Goal: Information Seeking & Learning: Find specific fact

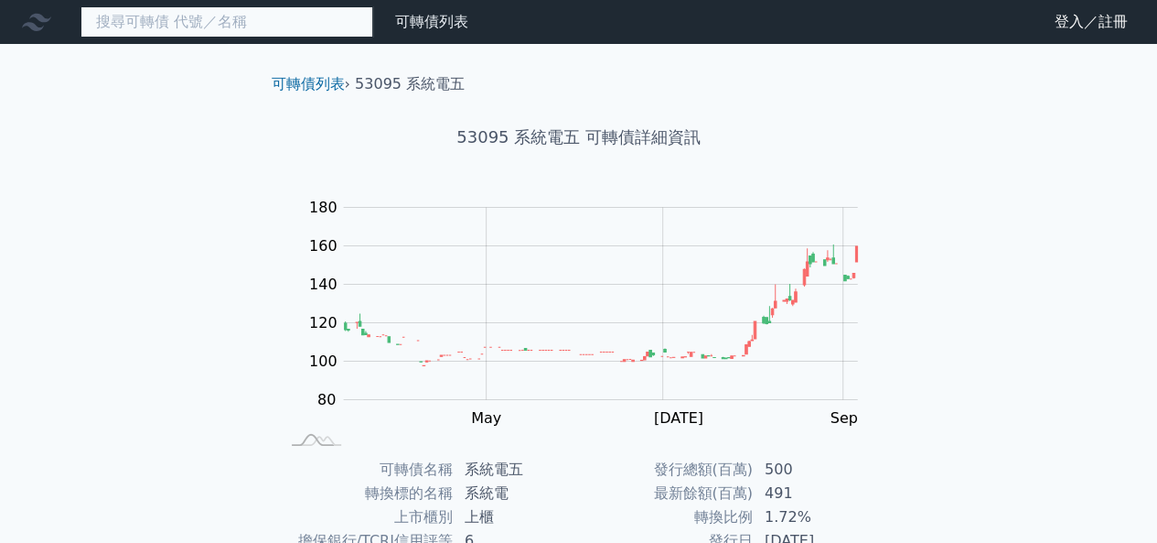
click at [284, 24] on input at bounding box center [227, 21] width 293 height 31
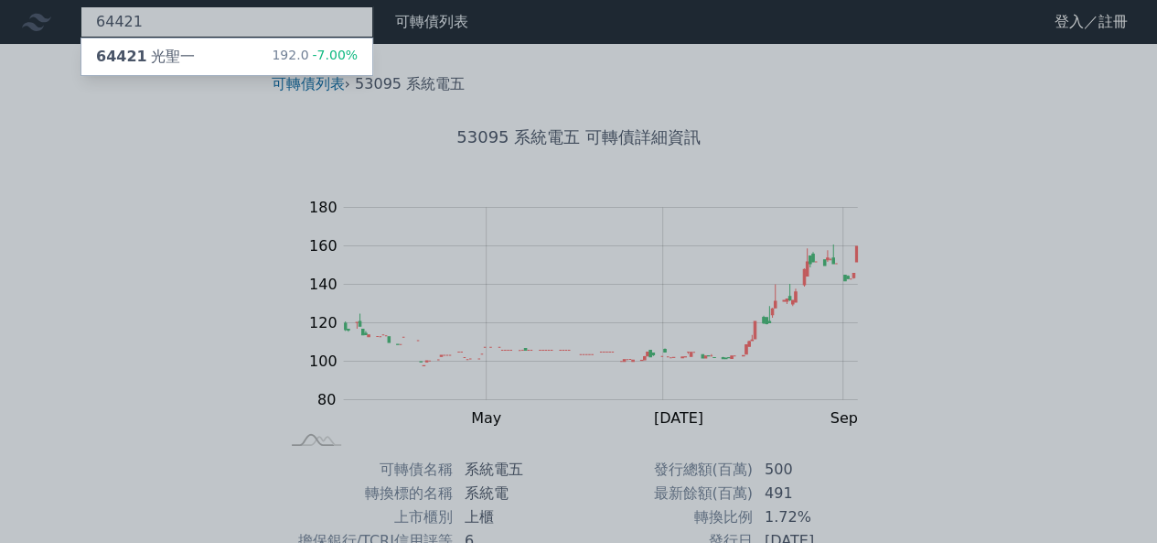
type input "64421"
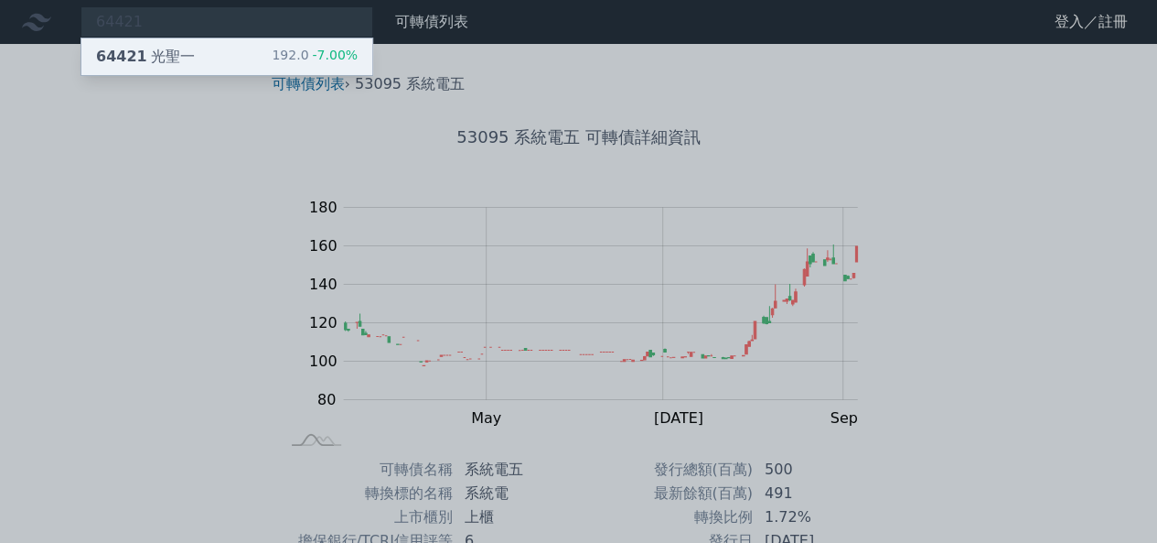
click at [288, 53] on div "192.0 -7.00%" at bounding box center [315, 57] width 86 height 22
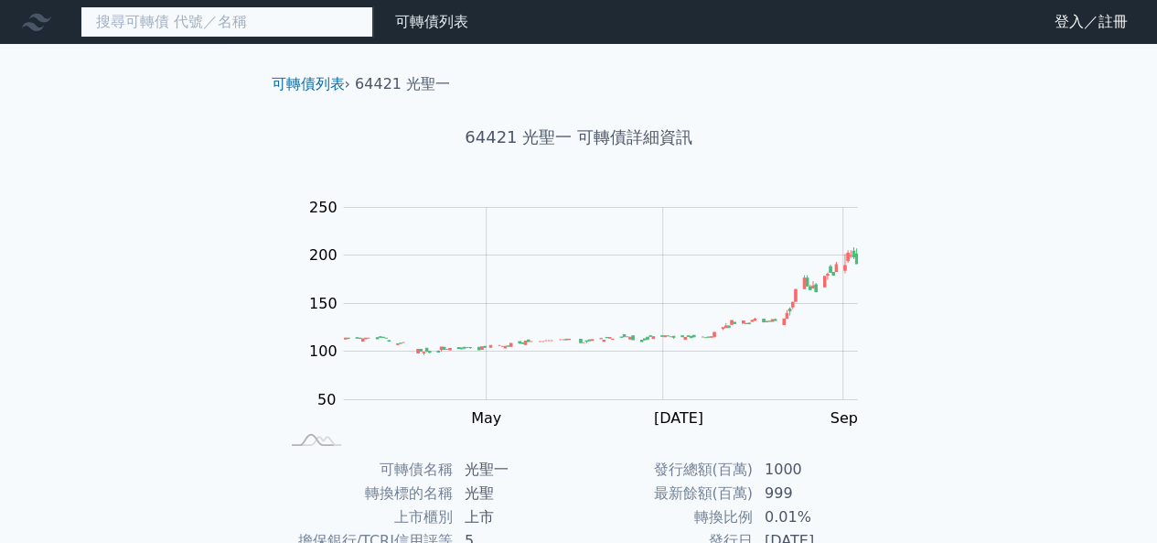
click at [340, 28] on input at bounding box center [227, 21] width 293 height 31
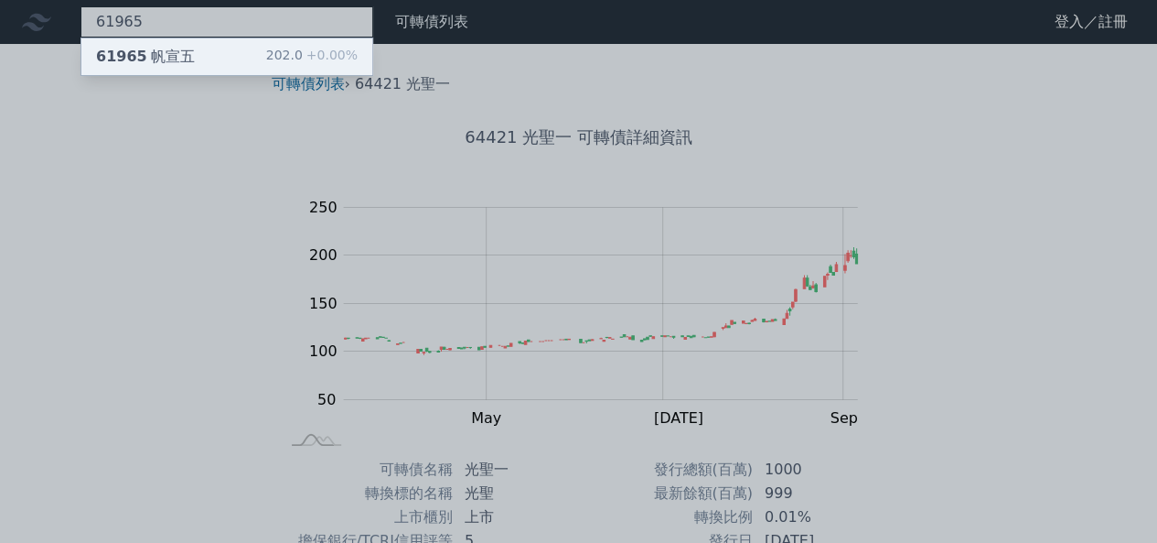
type input "61965"
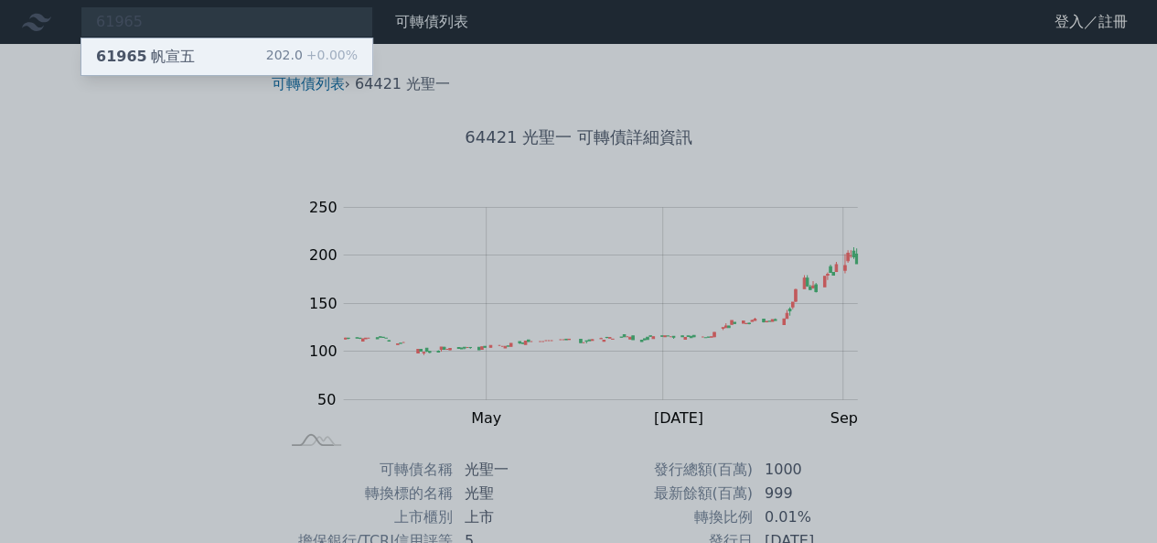
click at [328, 48] on span "+0.00%" at bounding box center [330, 55] width 55 height 15
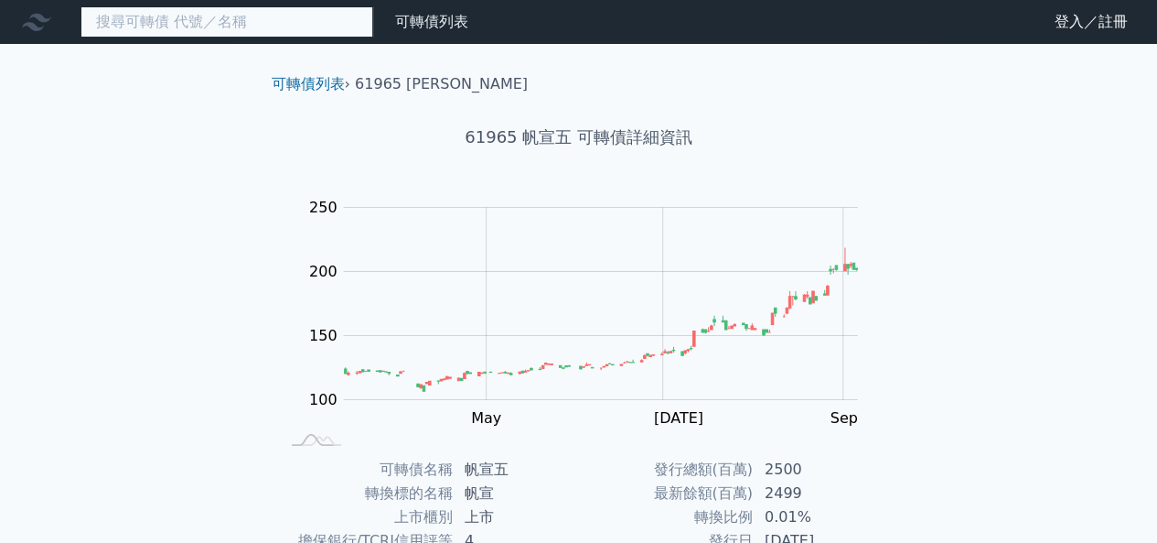
click at [307, 12] on input at bounding box center [227, 21] width 293 height 31
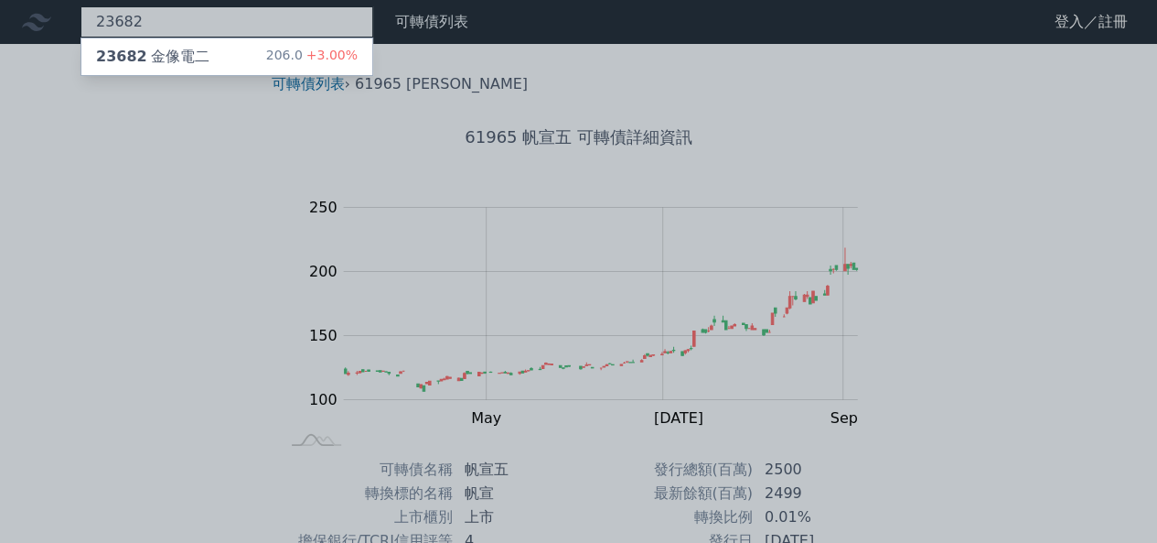
type input "23682"
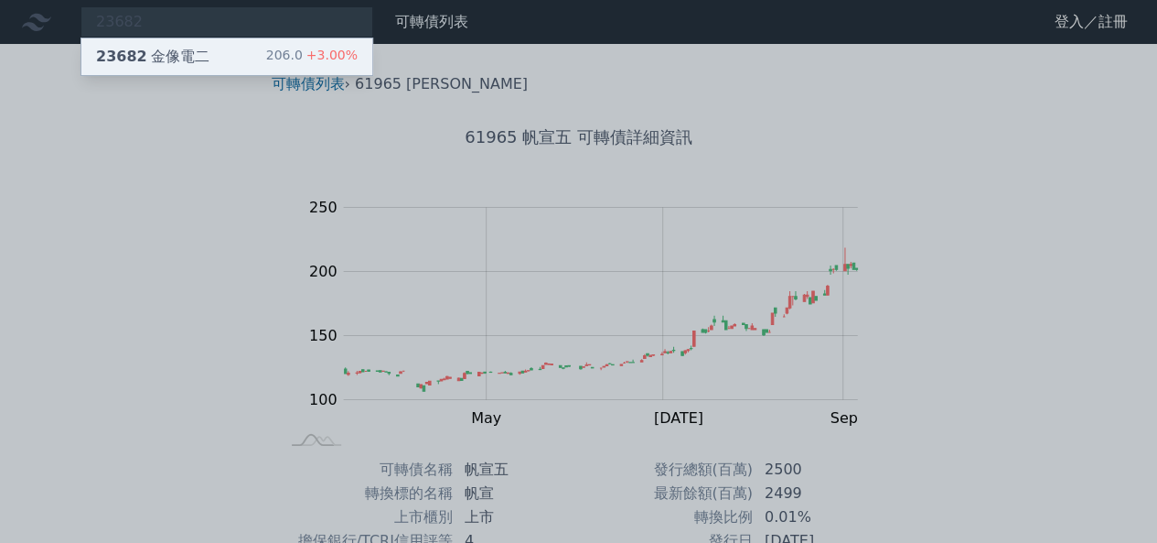
click at [311, 48] on span "+3.00%" at bounding box center [330, 55] width 55 height 15
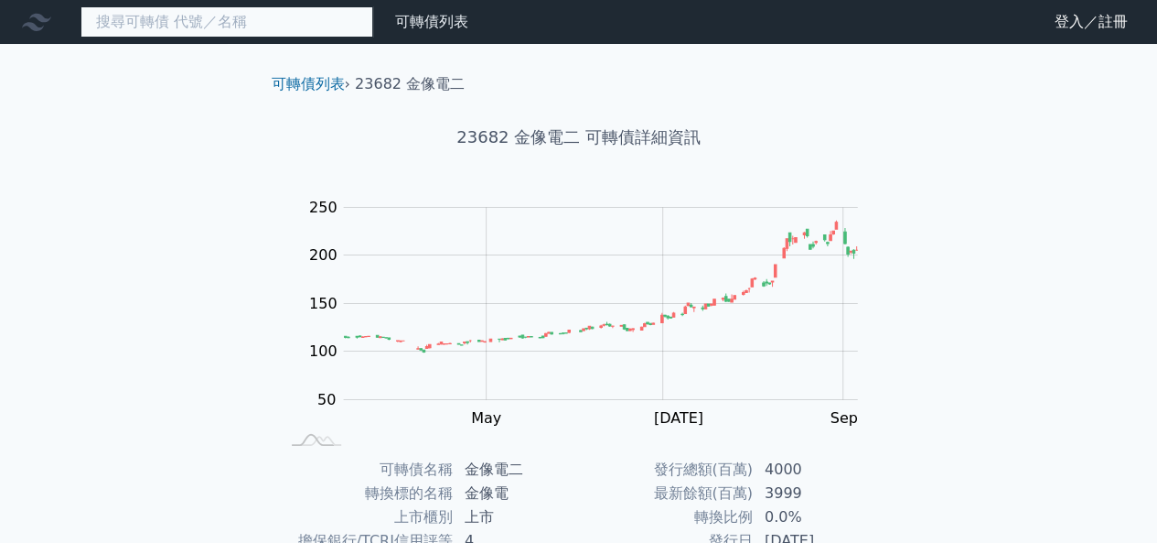
click at [323, 19] on input at bounding box center [227, 21] width 293 height 31
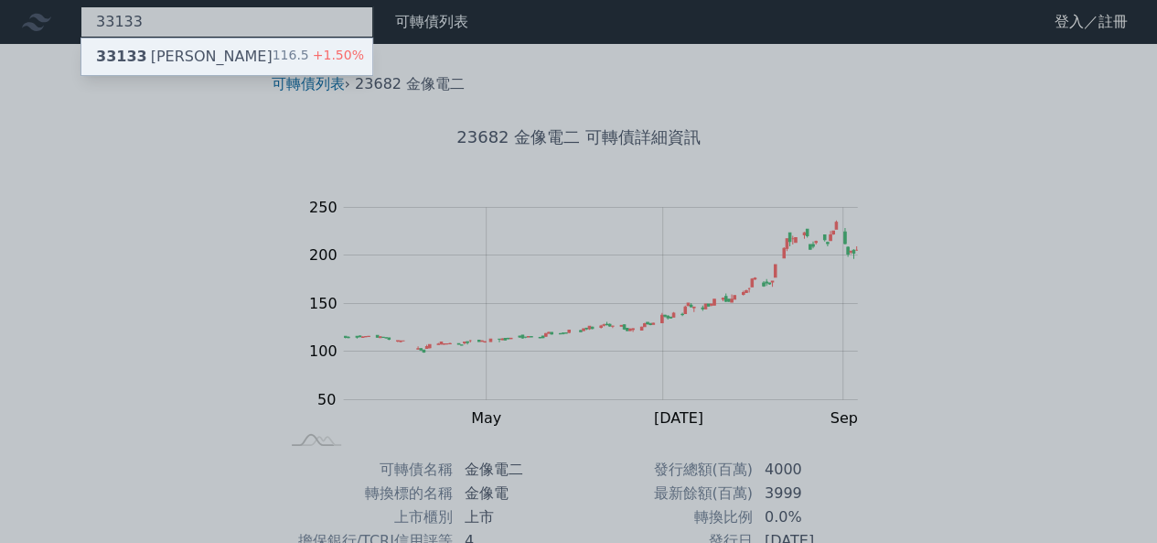
type input "33133"
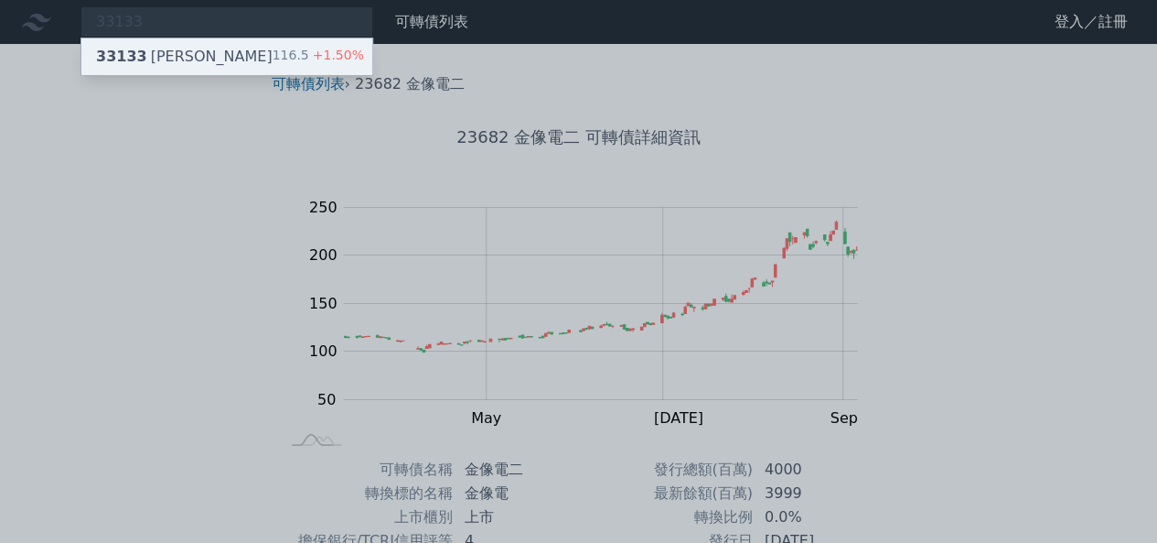
click at [324, 41] on div "33133 斐成三 116.5 +1.50%" at bounding box center [226, 56] width 291 height 37
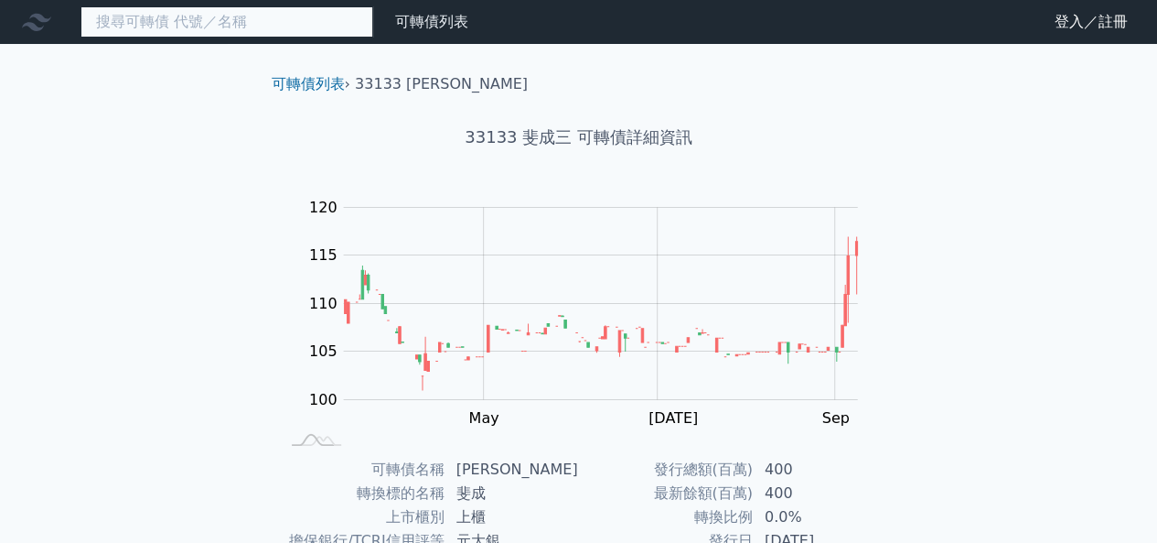
click at [258, 25] on input at bounding box center [227, 21] width 293 height 31
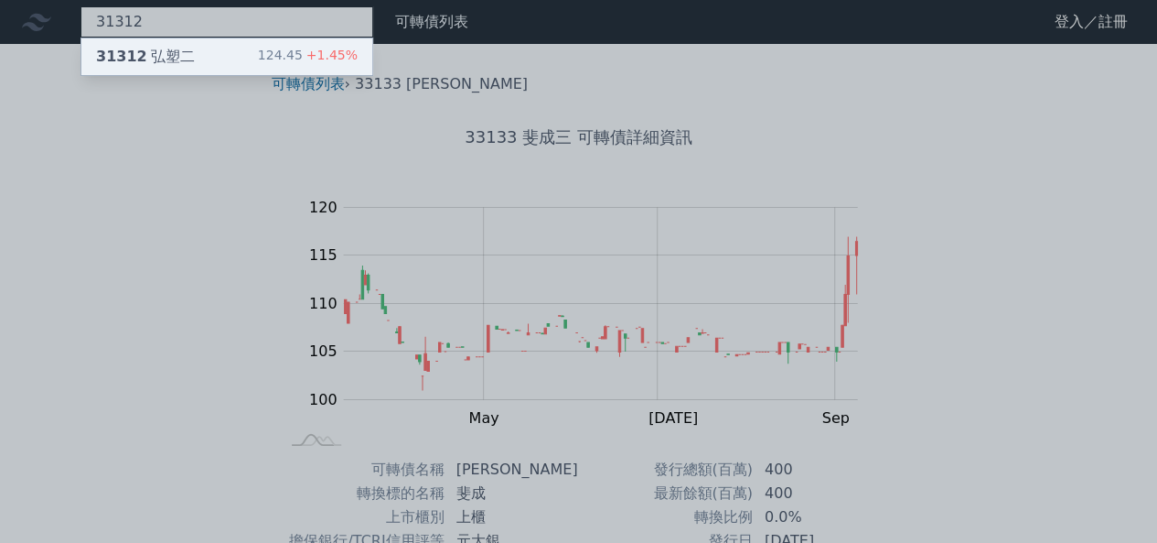
type input "31312"
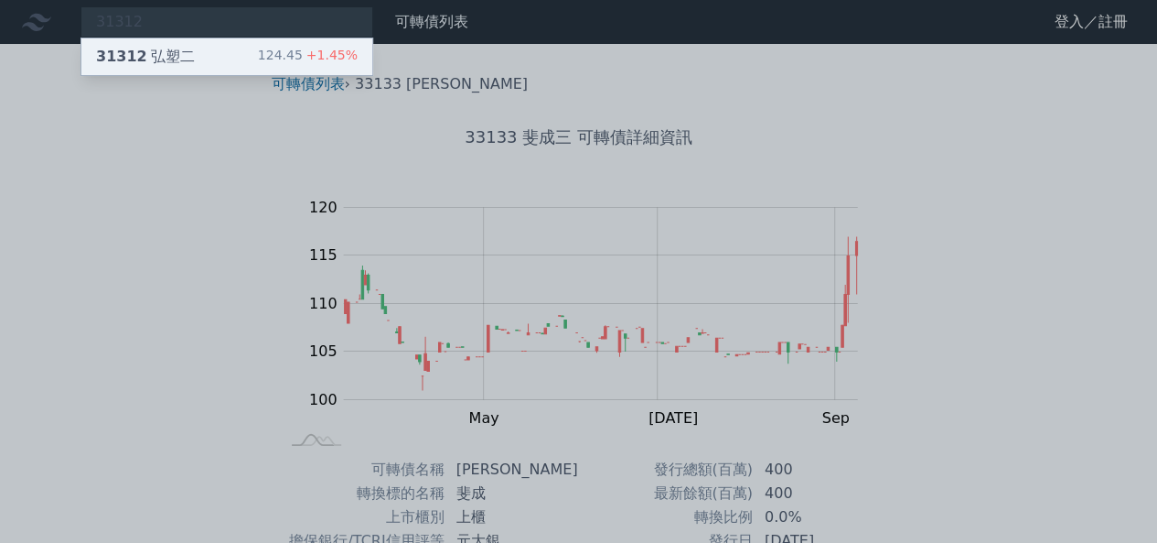
click at [254, 54] on div "31312 弘塑二 124.45 +1.45%" at bounding box center [226, 56] width 291 height 37
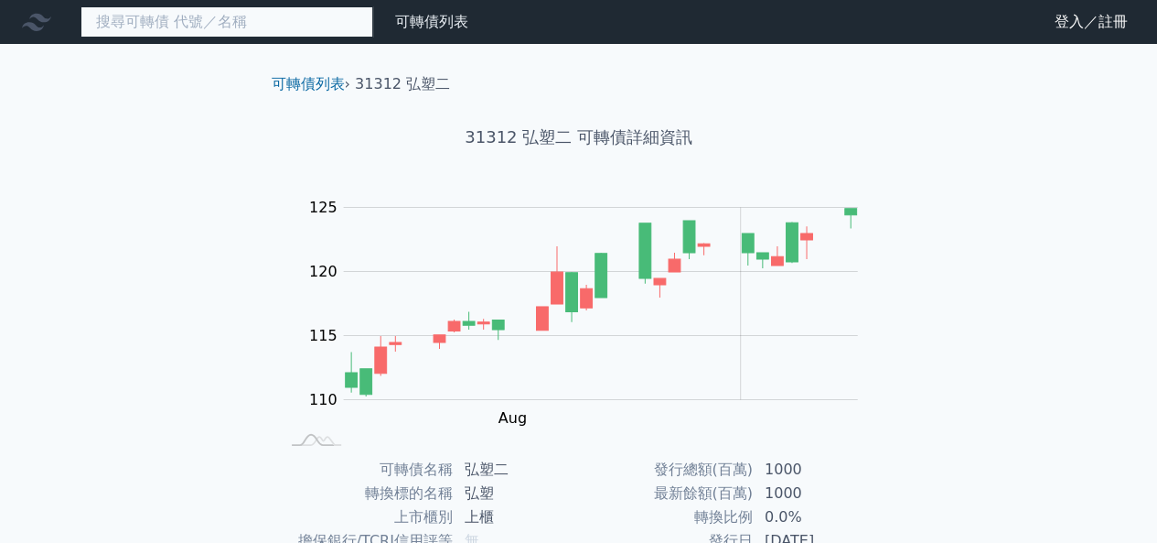
click at [259, 27] on input at bounding box center [227, 21] width 293 height 31
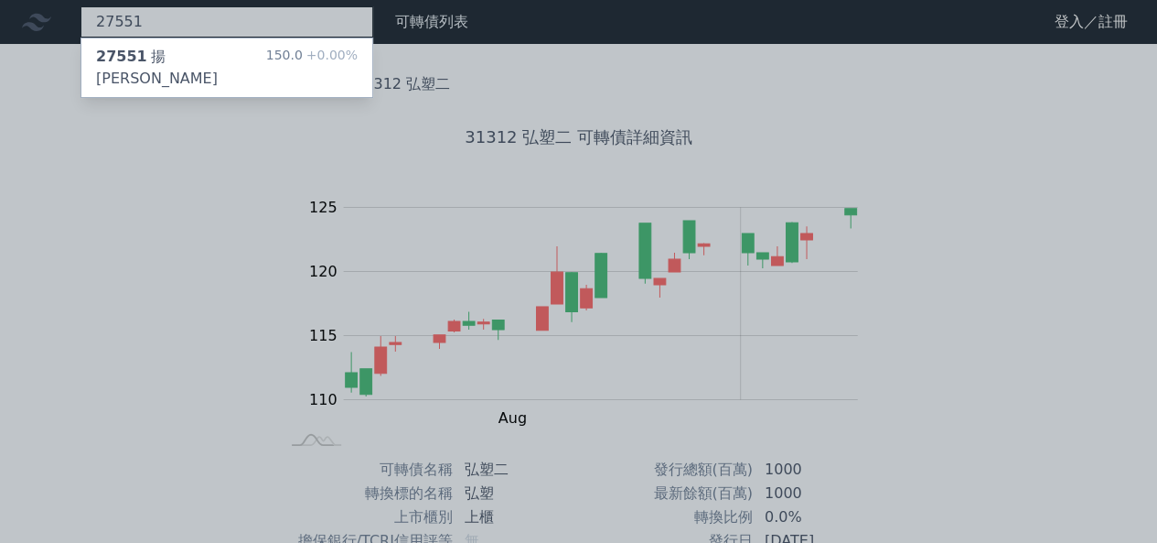
type input "27551"
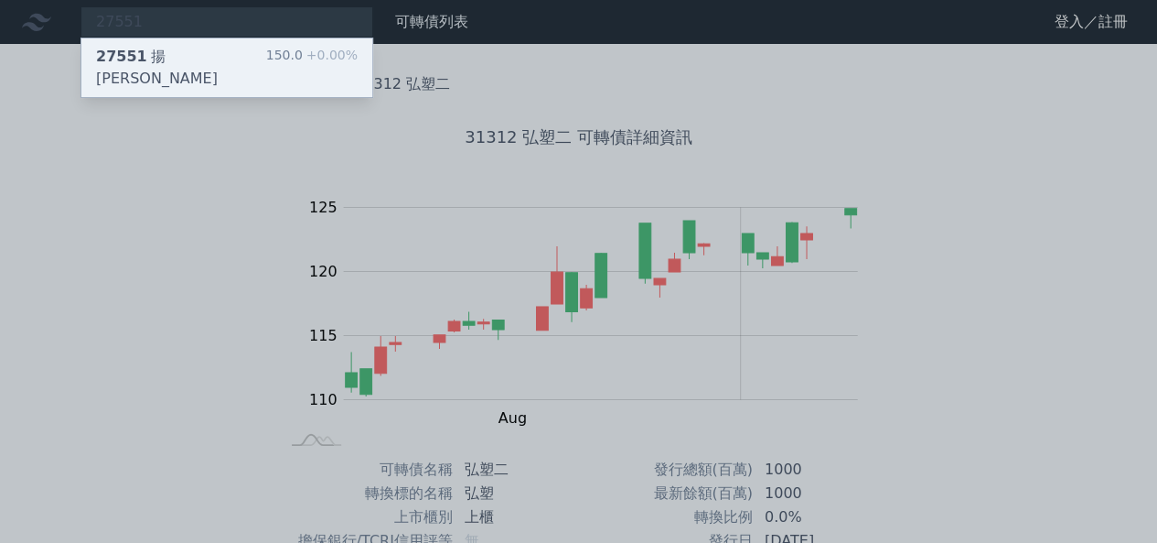
click at [198, 64] on div "27551 揚秦一 150.0 +0.00%" at bounding box center [226, 67] width 291 height 59
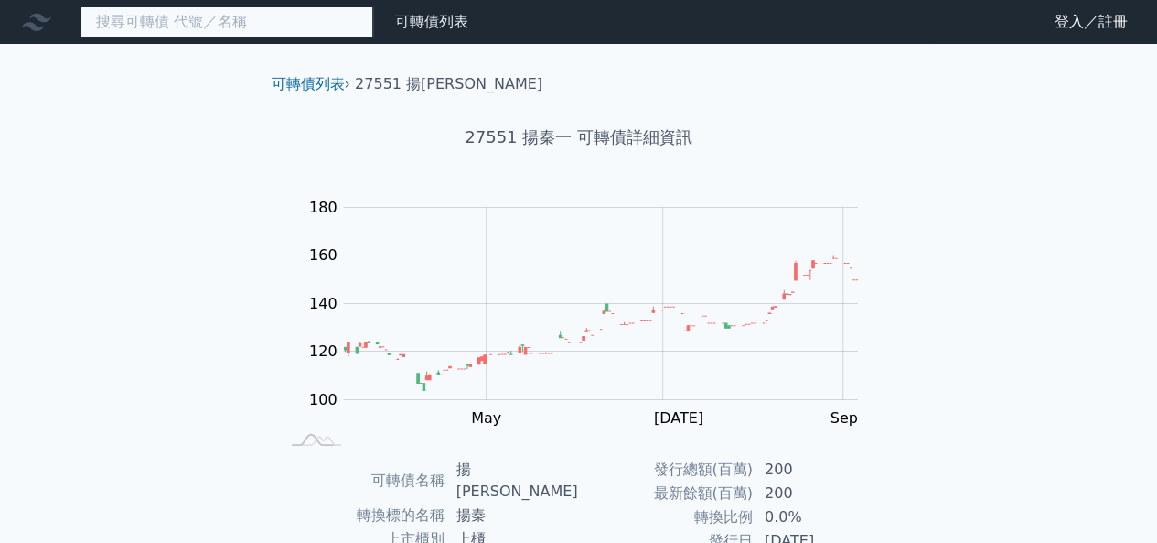
click at [250, 21] on input at bounding box center [227, 21] width 293 height 31
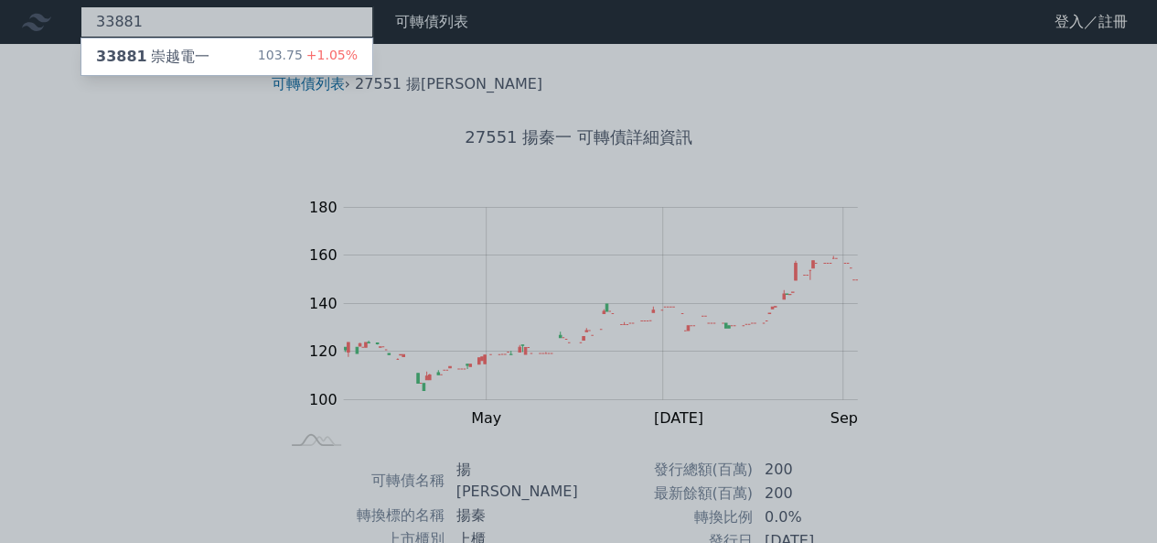
type input "33881"
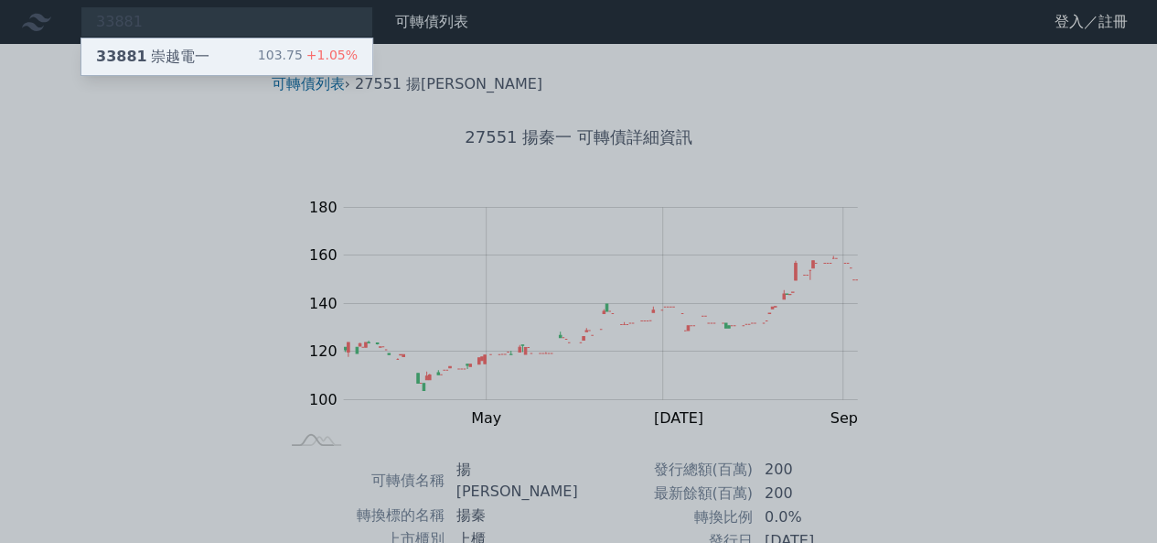
click at [243, 56] on div "33881 崇越電一 103.75 +1.05%" at bounding box center [226, 56] width 291 height 37
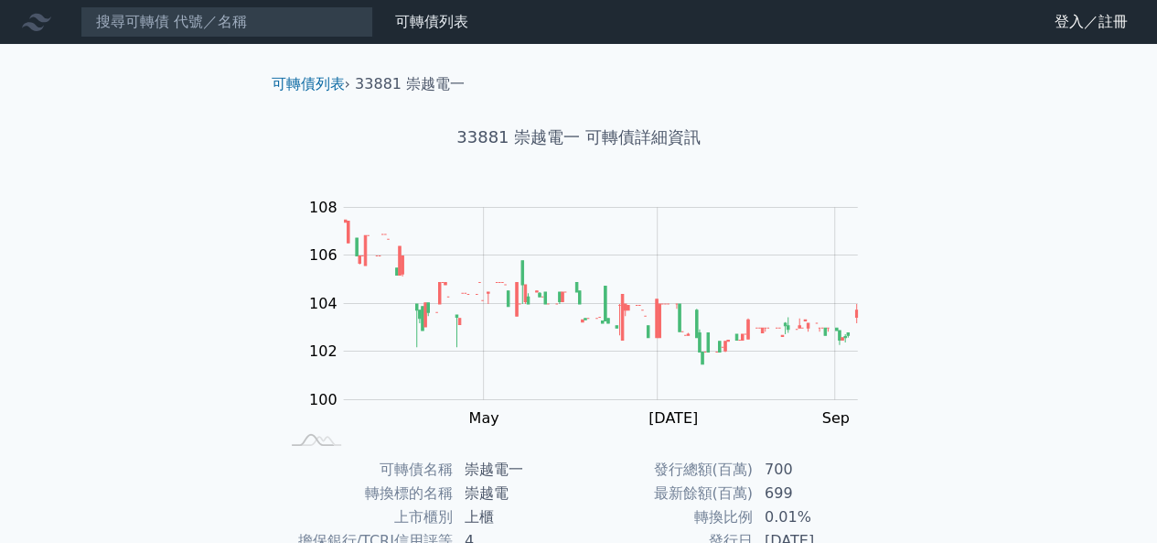
click at [287, 39] on nav "可轉債列表 財務數據 可轉債列表 財務數據 登入／註冊 登入／註冊" at bounding box center [578, 22] width 1157 height 44
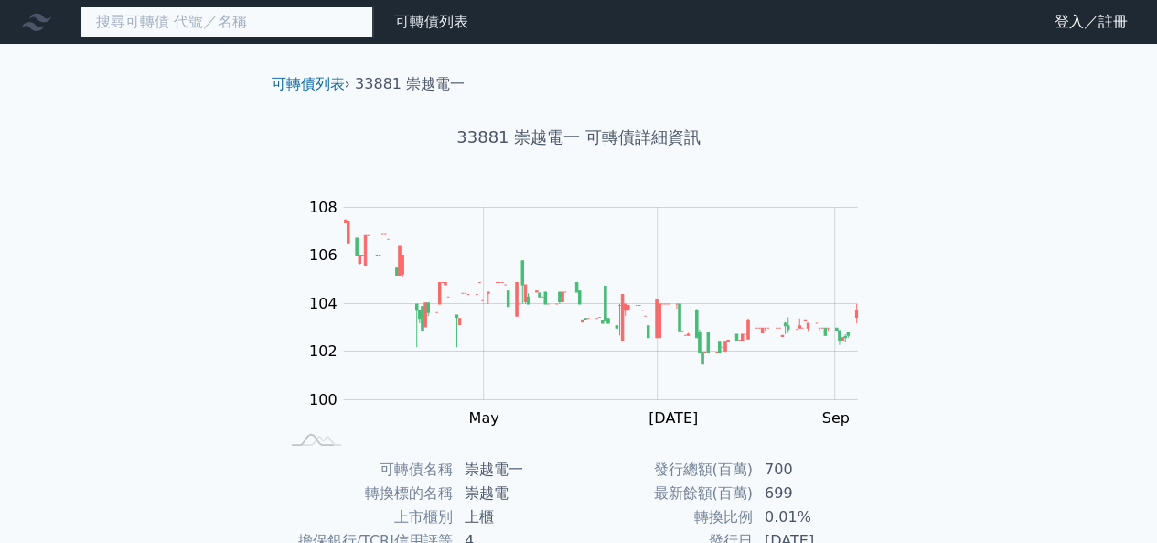
click at [296, 23] on input at bounding box center [227, 21] width 293 height 31
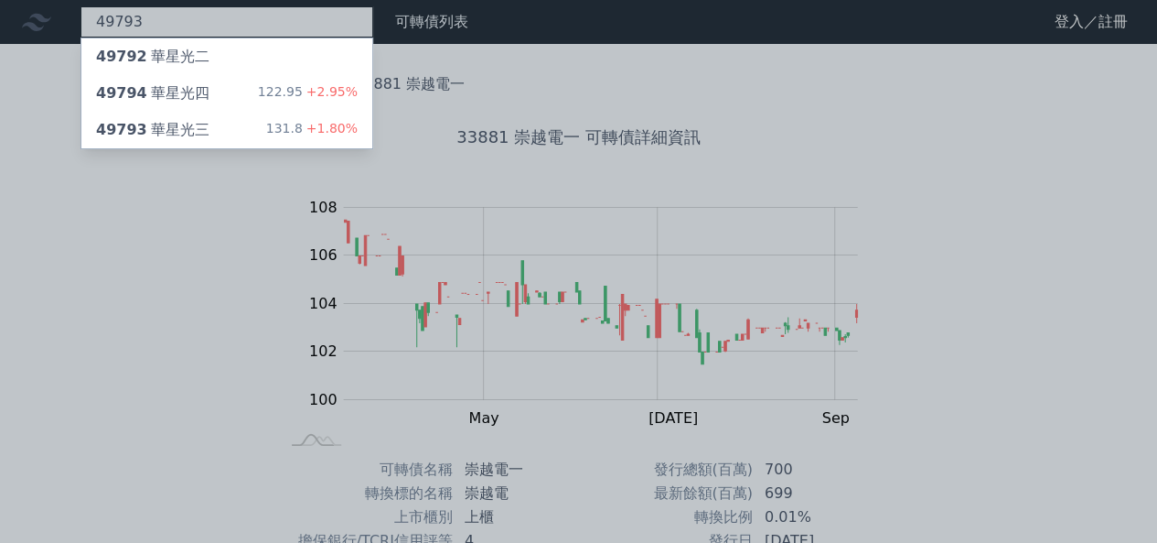
type input "49793"
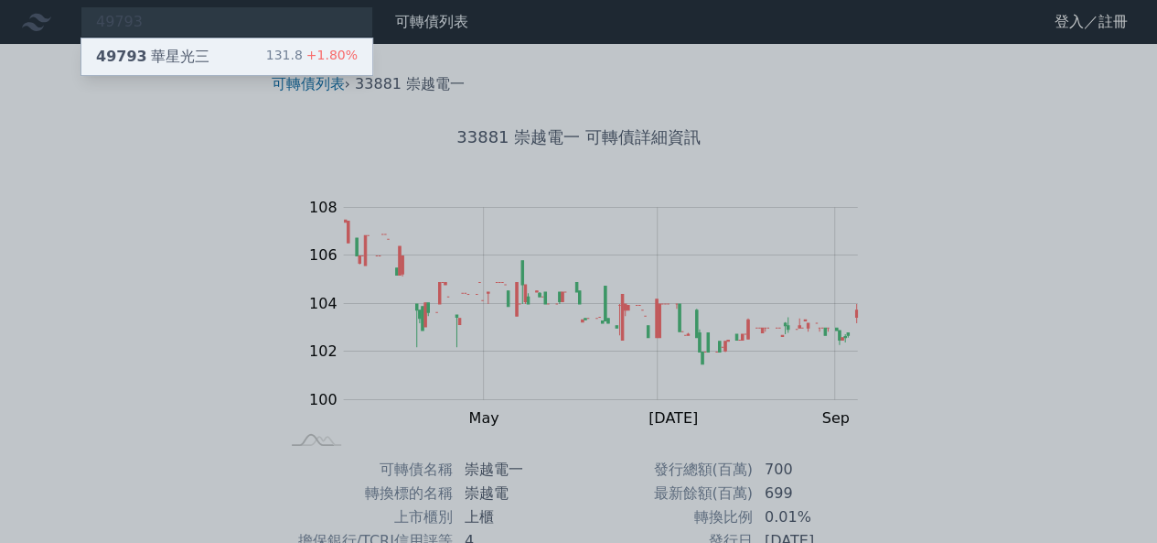
click at [286, 54] on div "131.8 +1.80%" at bounding box center [312, 57] width 92 height 22
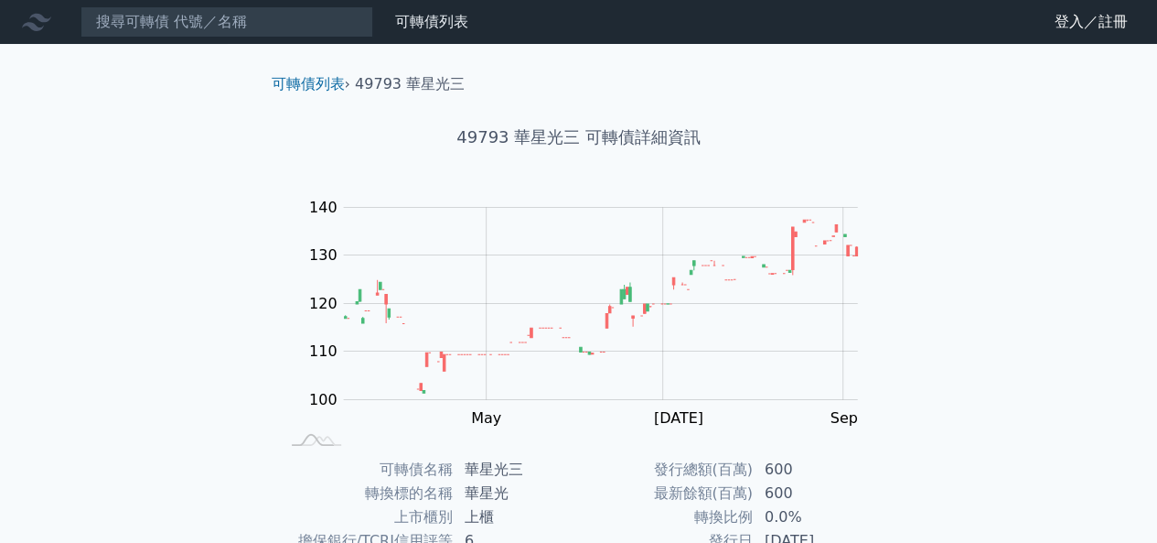
click at [1047, 149] on div "可轉債列表 財務數據 可轉債列表 財務數據 登入／註冊 登入／註冊 可轉債列表 › 49793 華星光三 49793 華星光三 可轉債詳細資訊 Zoom Ou…" at bounding box center [578, 434] width 1157 height 869
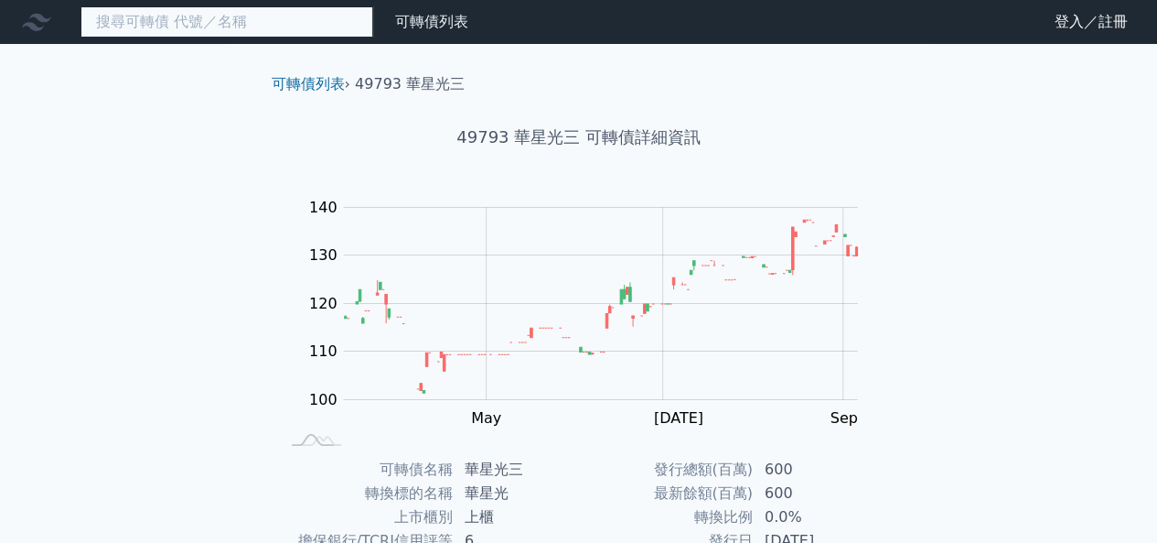
click at [329, 25] on input at bounding box center [227, 21] width 293 height 31
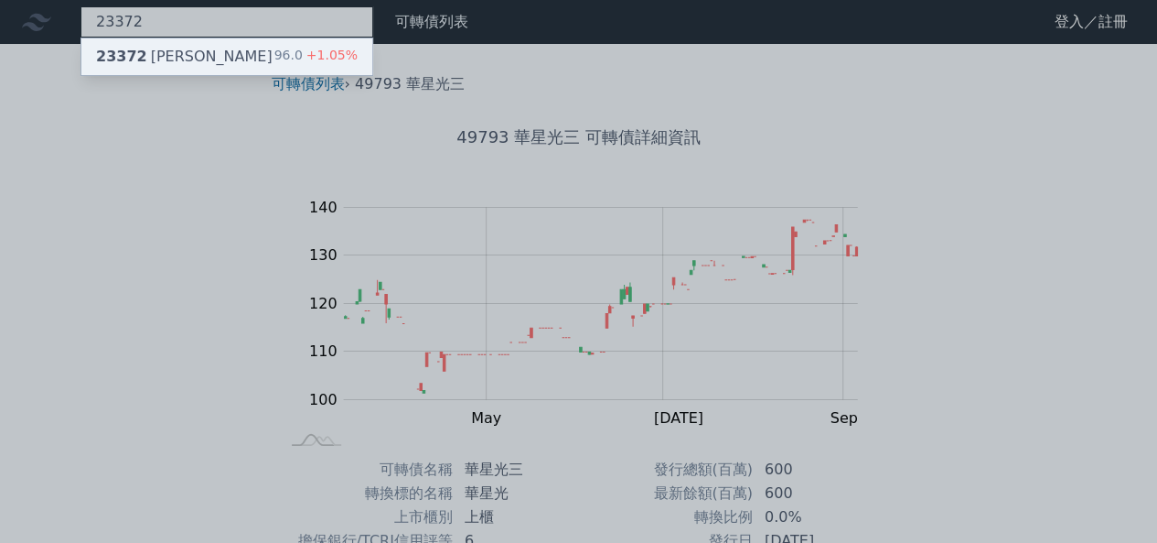
type input "23372"
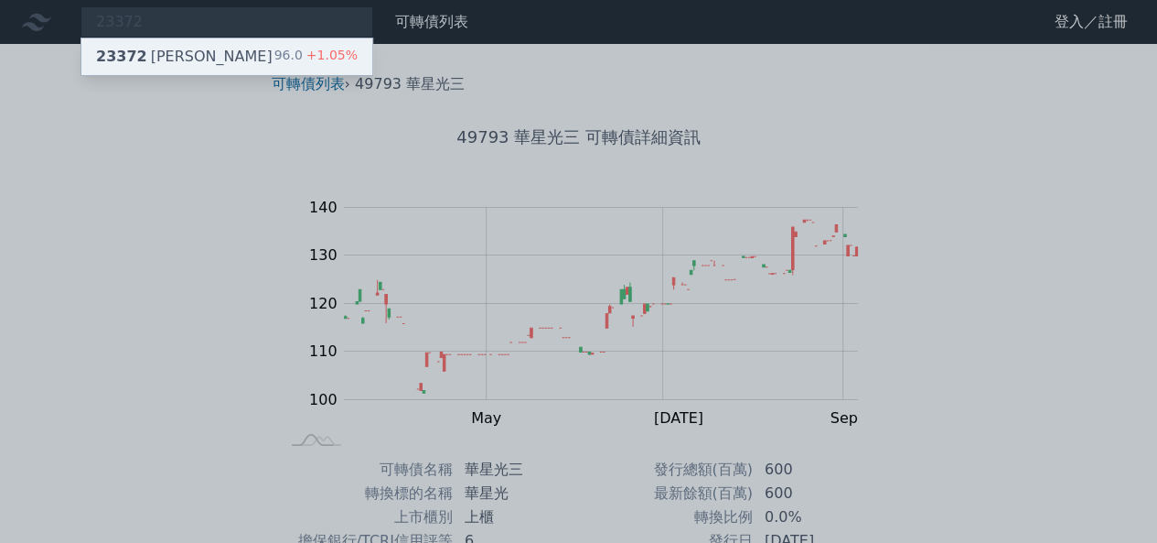
click at [299, 57] on div "96.0 +1.05%" at bounding box center [316, 57] width 83 height 22
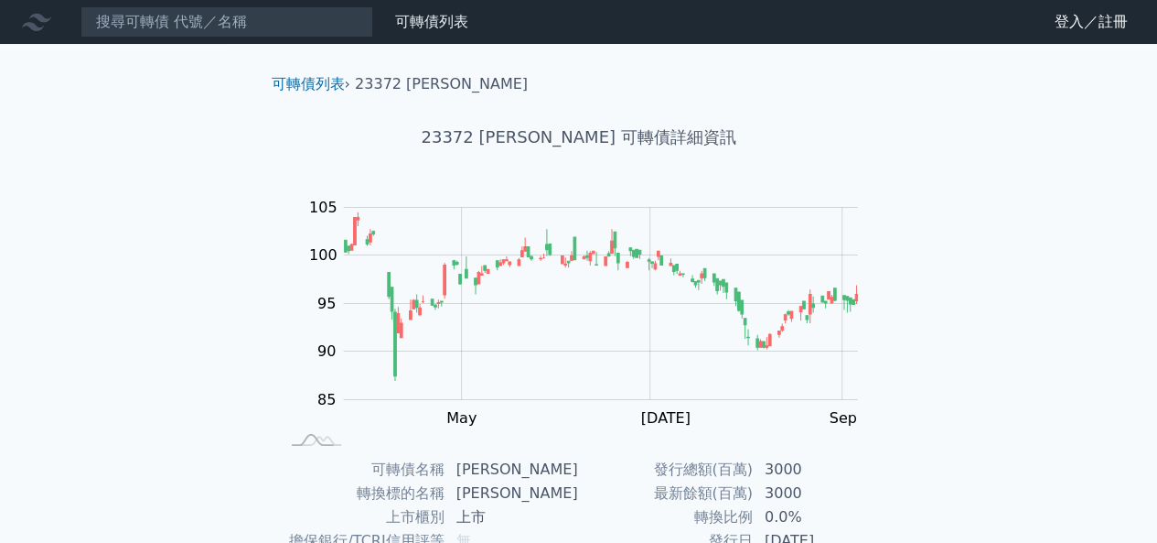
click at [216, 36] on nav "可轉債列表 財務數據 可轉債列表 財務數據 登入／註冊 登入／註冊" at bounding box center [578, 22] width 1157 height 44
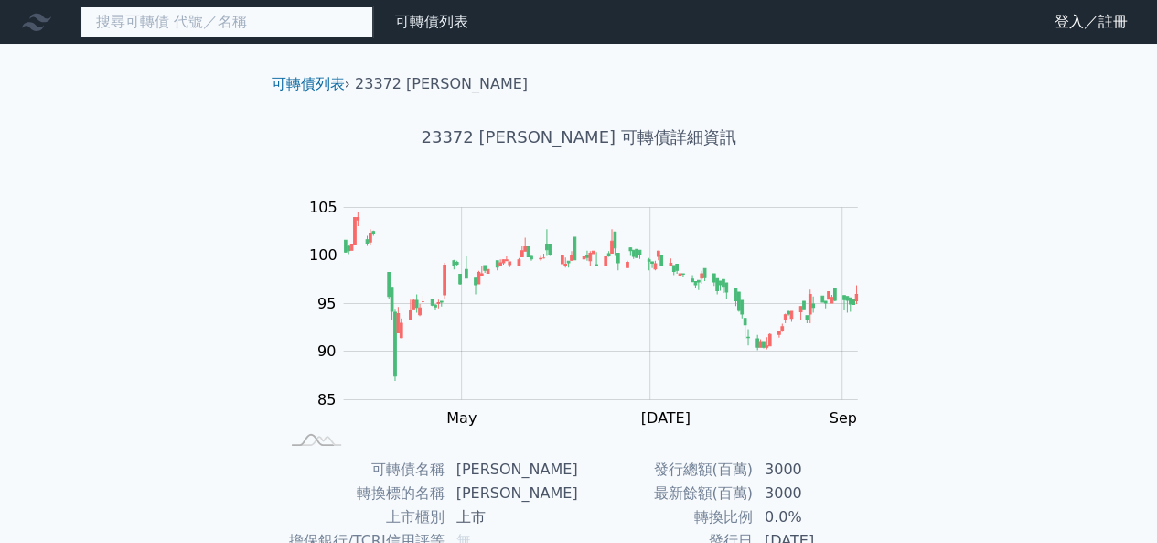
click at [221, 27] on input at bounding box center [227, 21] width 293 height 31
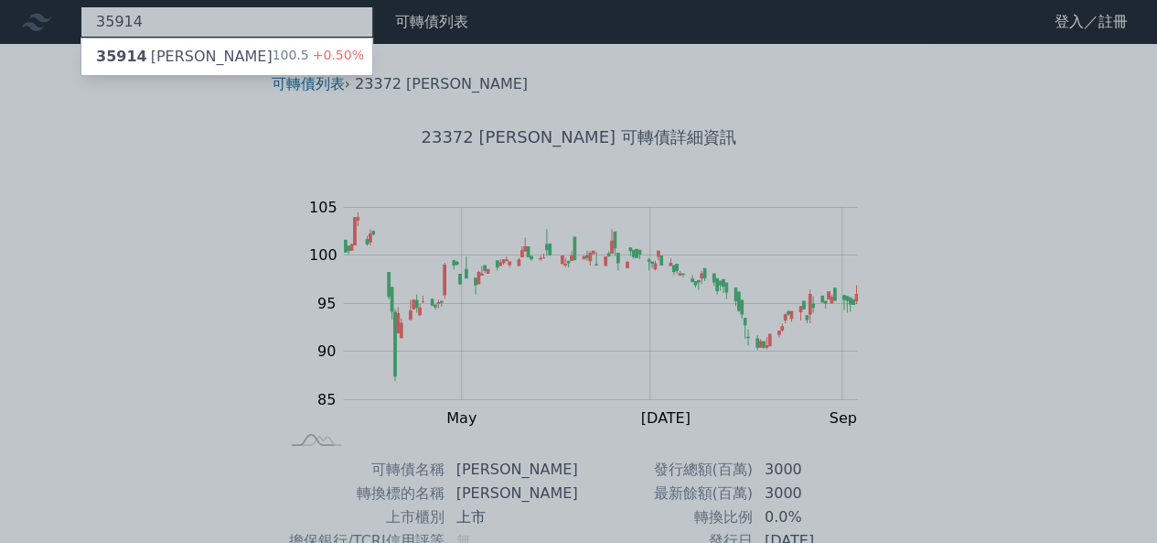
type input "35914"
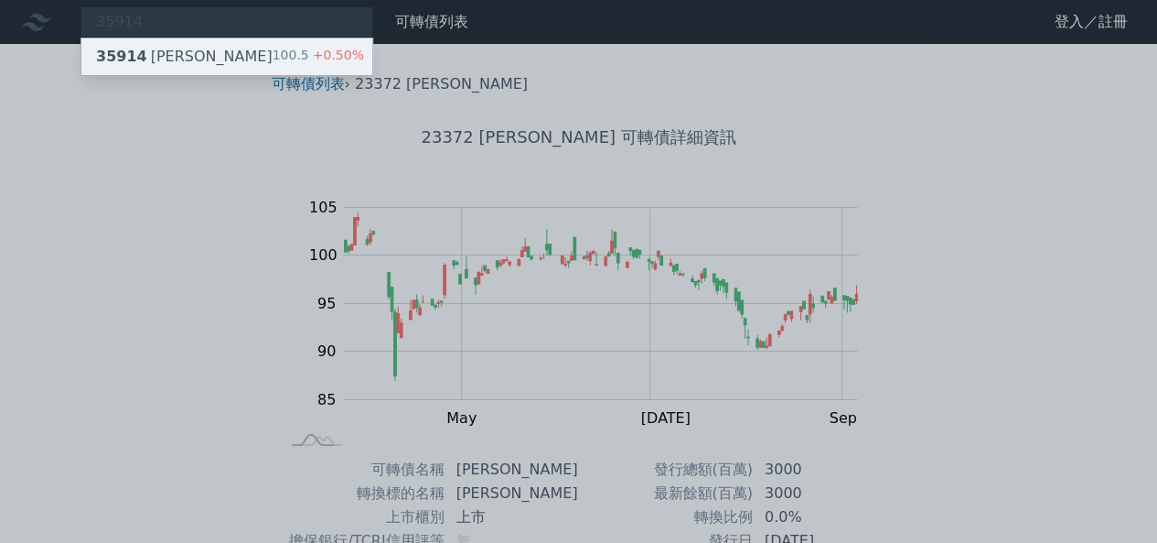
click at [221, 59] on div "35914 艾笛森四 100.5 +0.50%" at bounding box center [226, 56] width 291 height 37
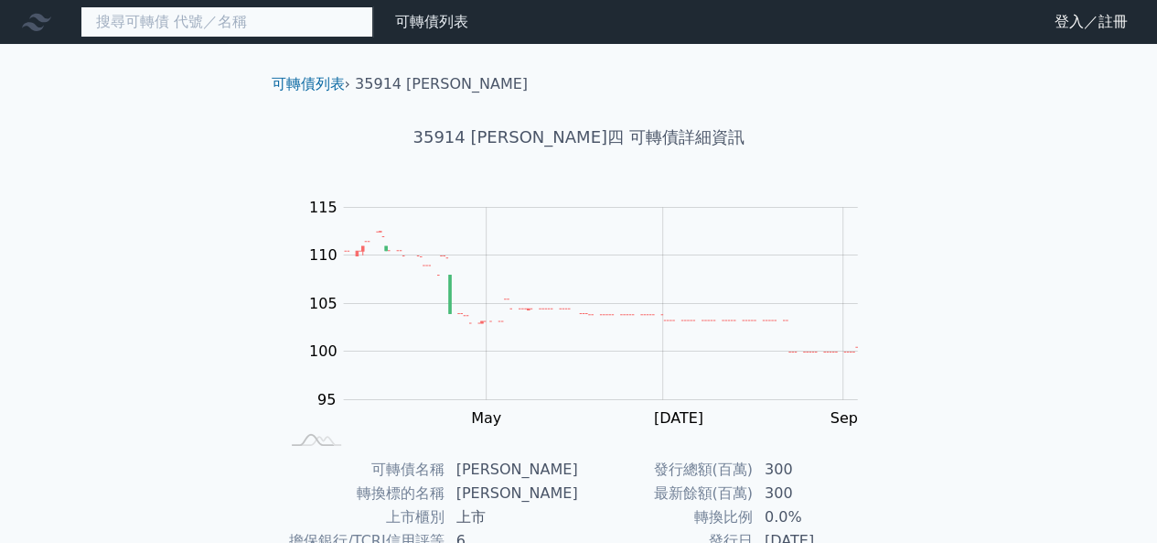
click at [245, 23] on input at bounding box center [227, 21] width 293 height 31
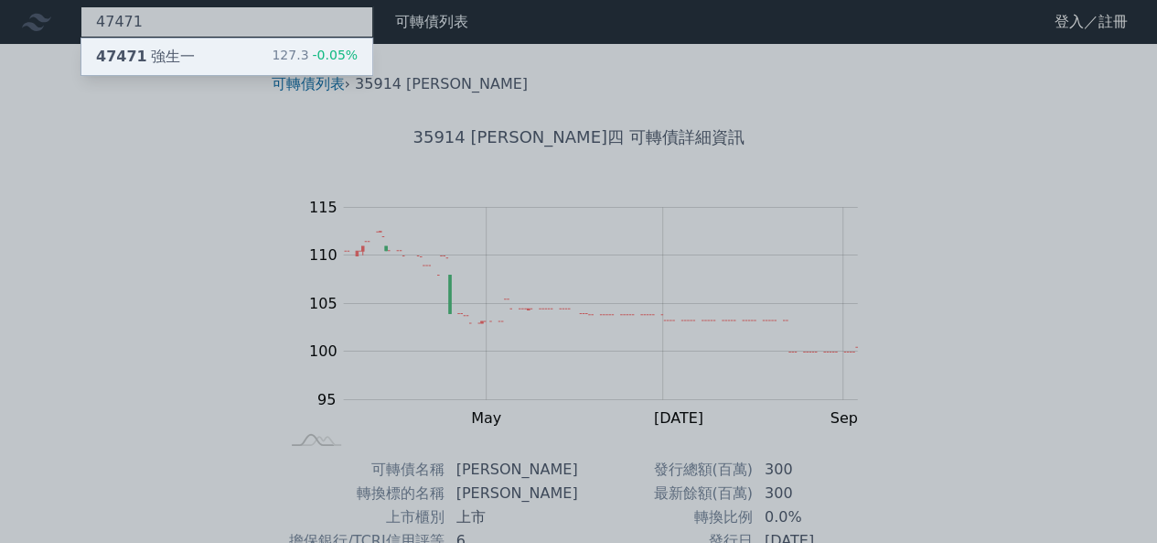
type input "47471"
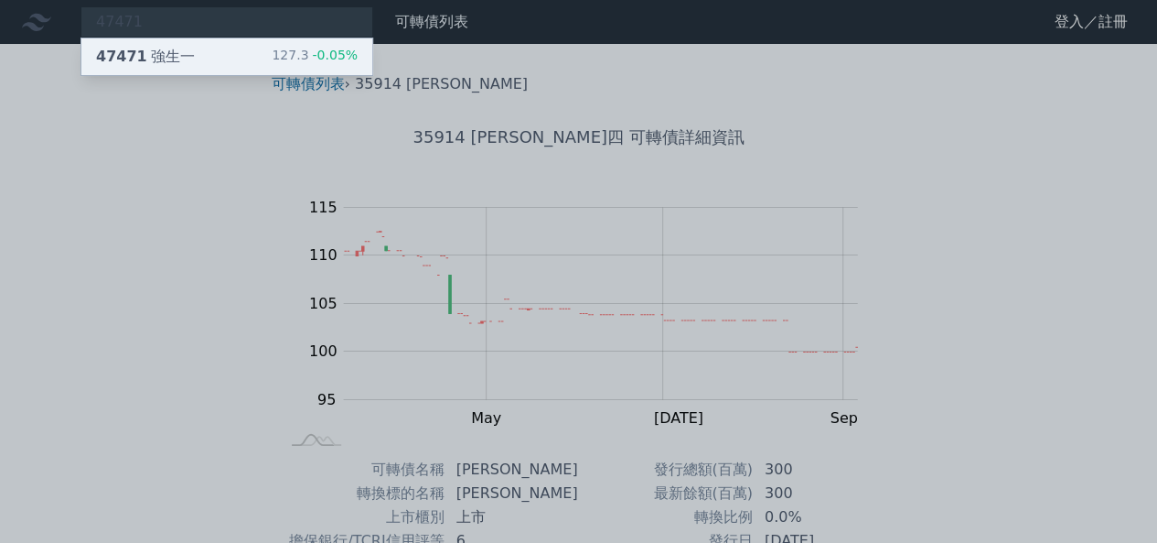
click at [240, 58] on div "47471 強生一 127.3 -0.05%" at bounding box center [226, 56] width 291 height 37
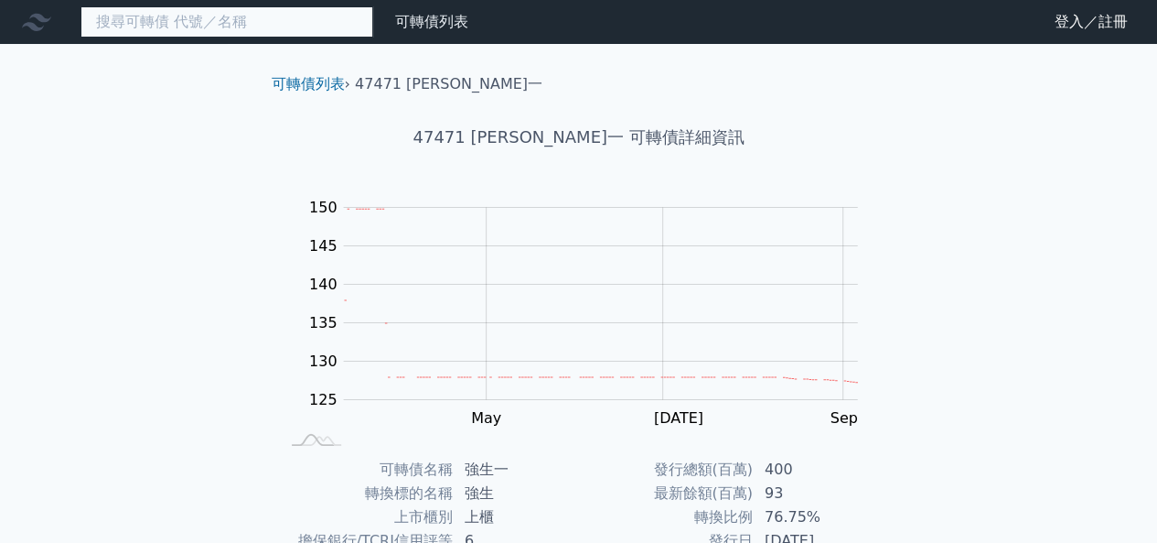
click at [287, 23] on input at bounding box center [227, 21] width 293 height 31
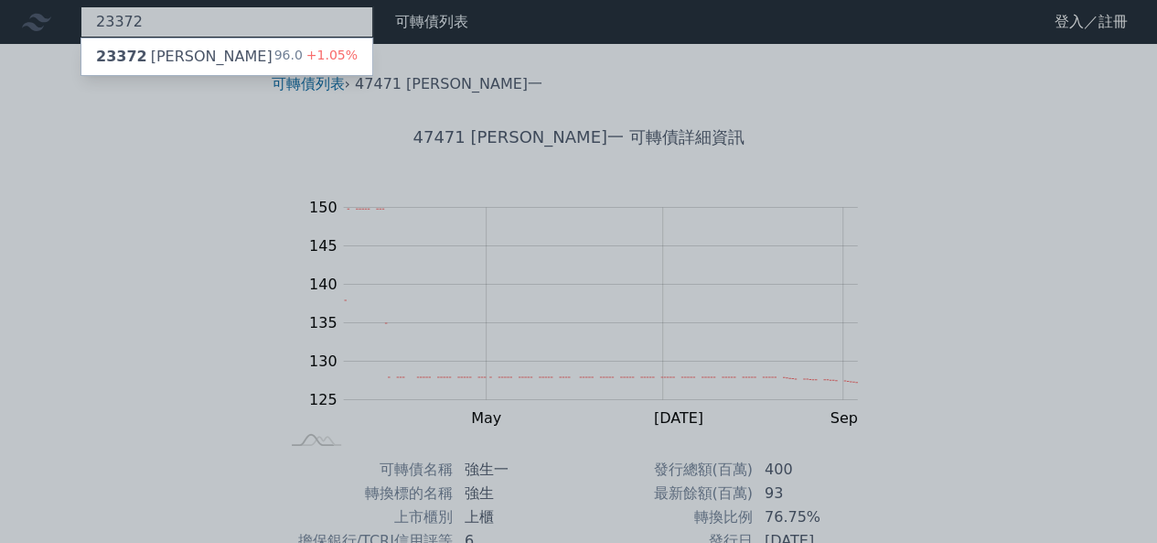
type input "23372"
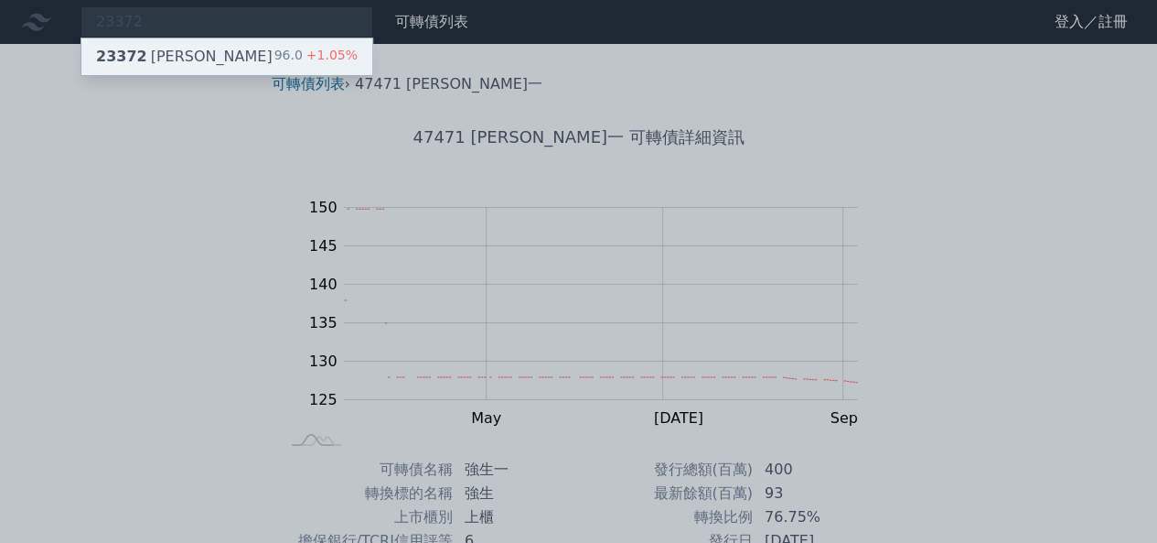
click at [252, 58] on div "23372 旺宏二 96.0 +1.05%" at bounding box center [226, 56] width 291 height 37
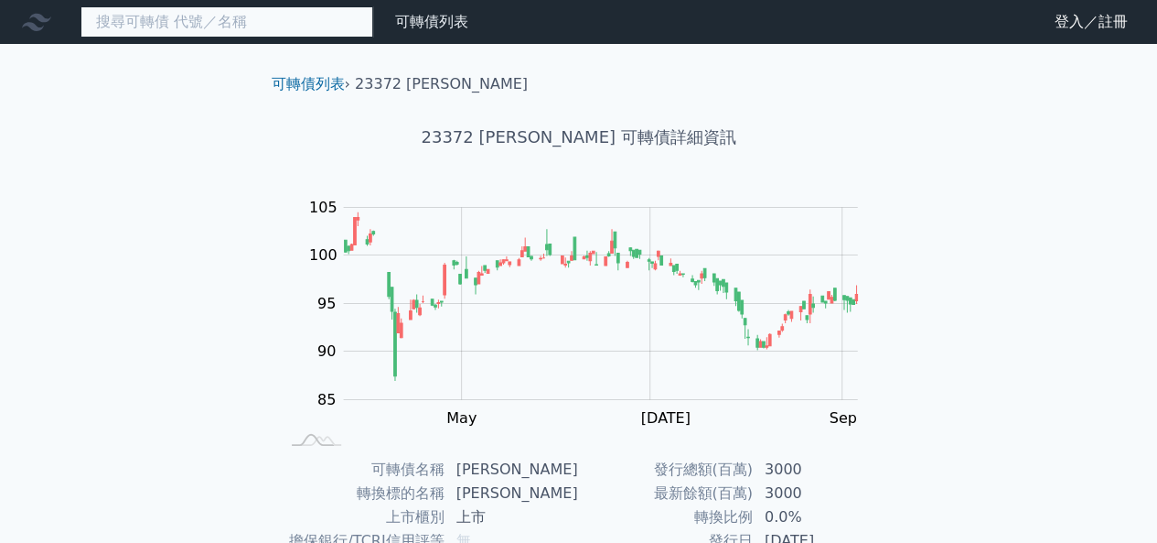
click at [272, 23] on input at bounding box center [227, 21] width 293 height 31
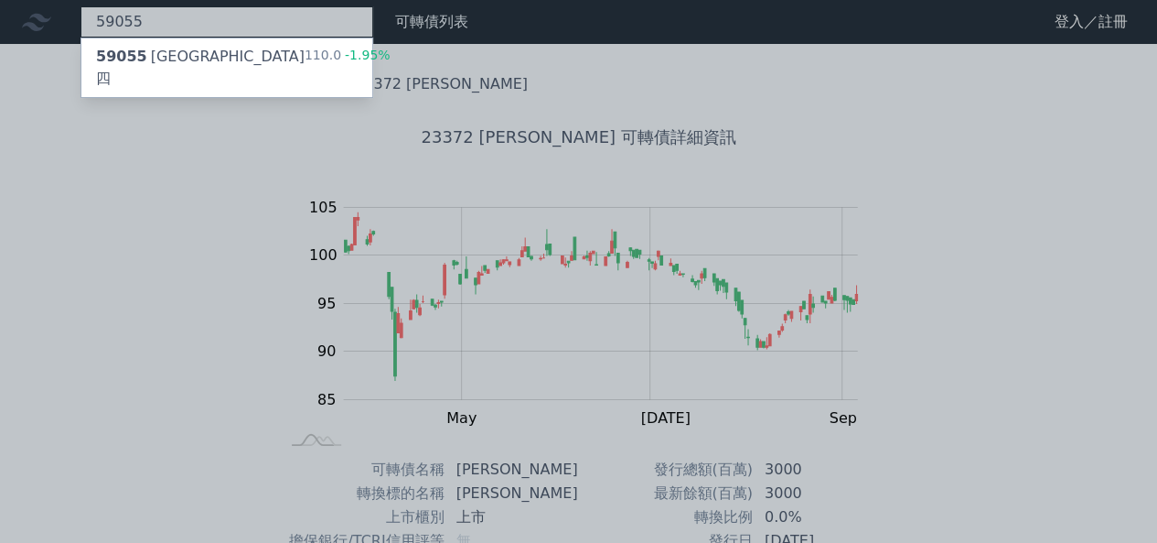
type input "59055"
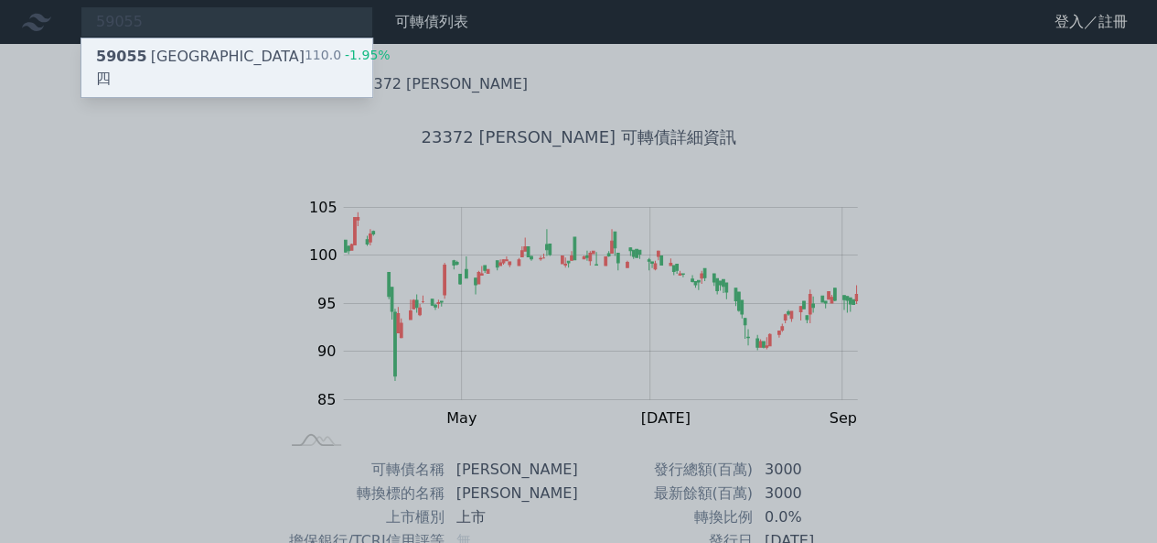
click at [305, 46] on div "110.0 -1.95%" at bounding box center [348, 68] width 86 height 44
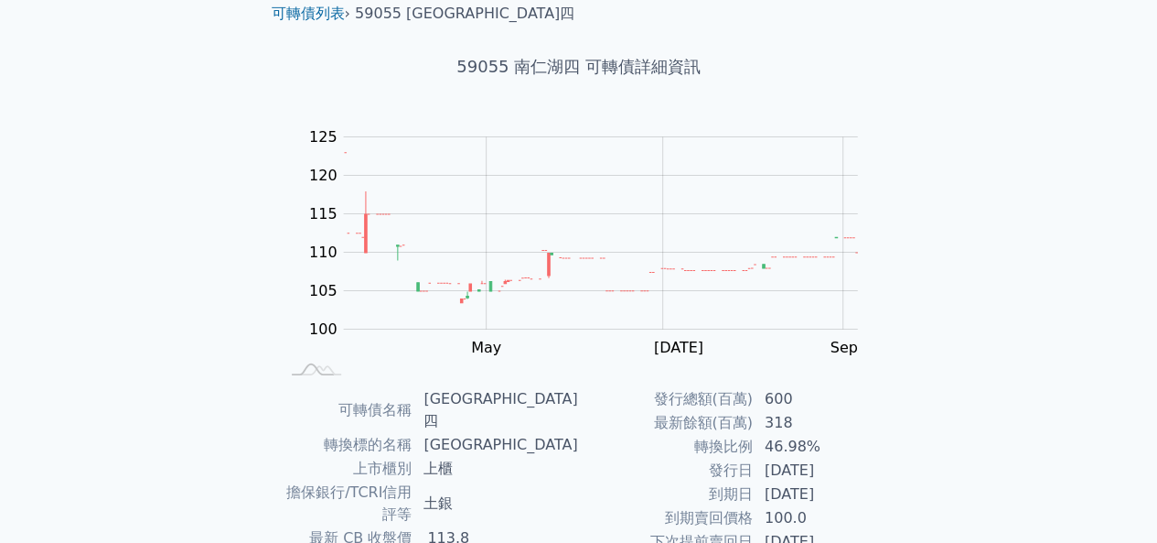
scroll to position [2, 0]
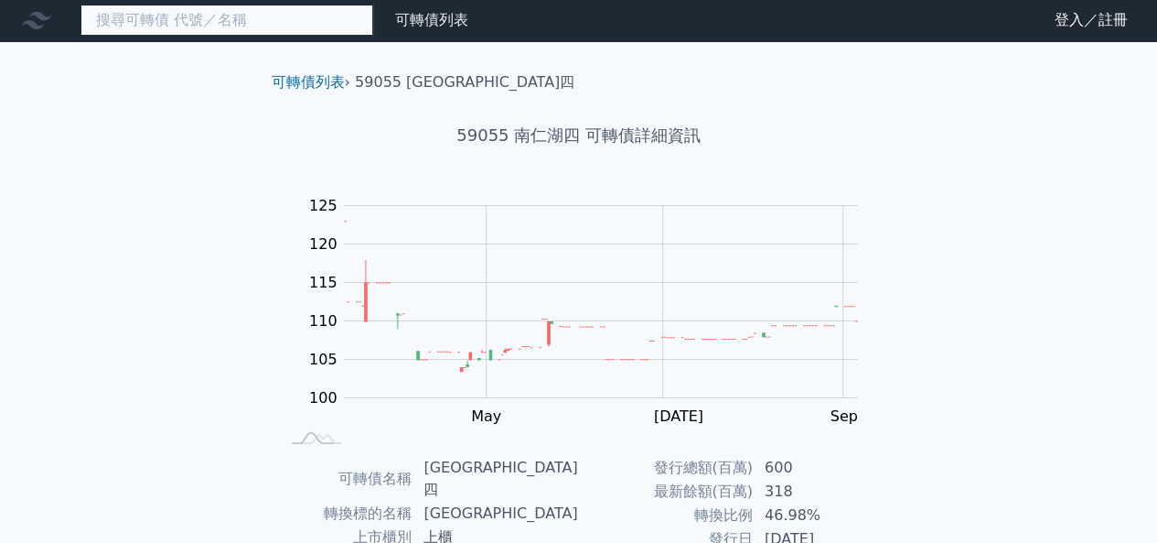
click at [218, 23] on input at bounding box center [227, 20] width 293 height 31
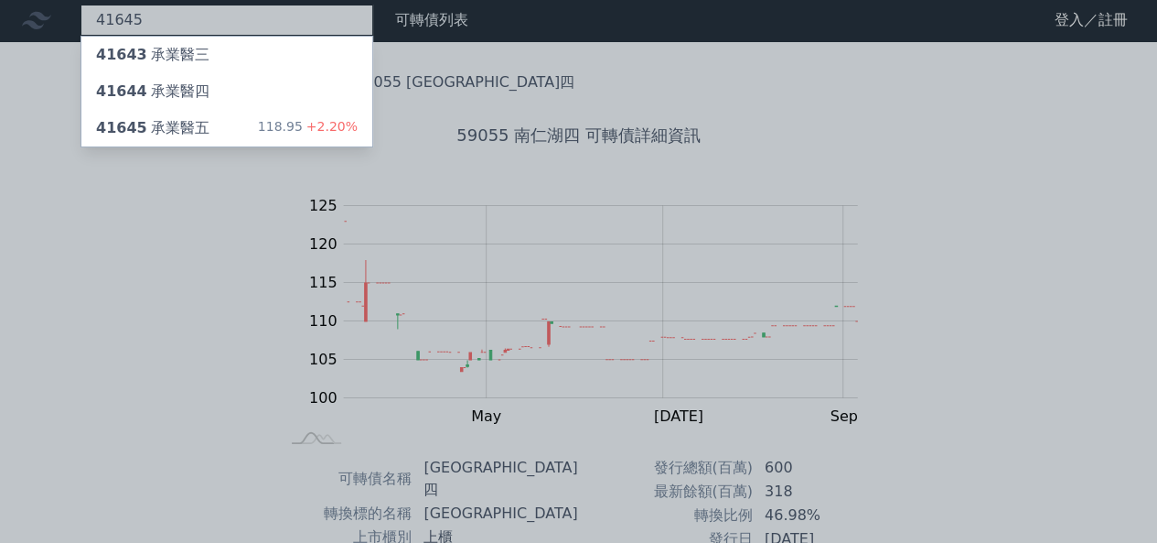
type input "41645"
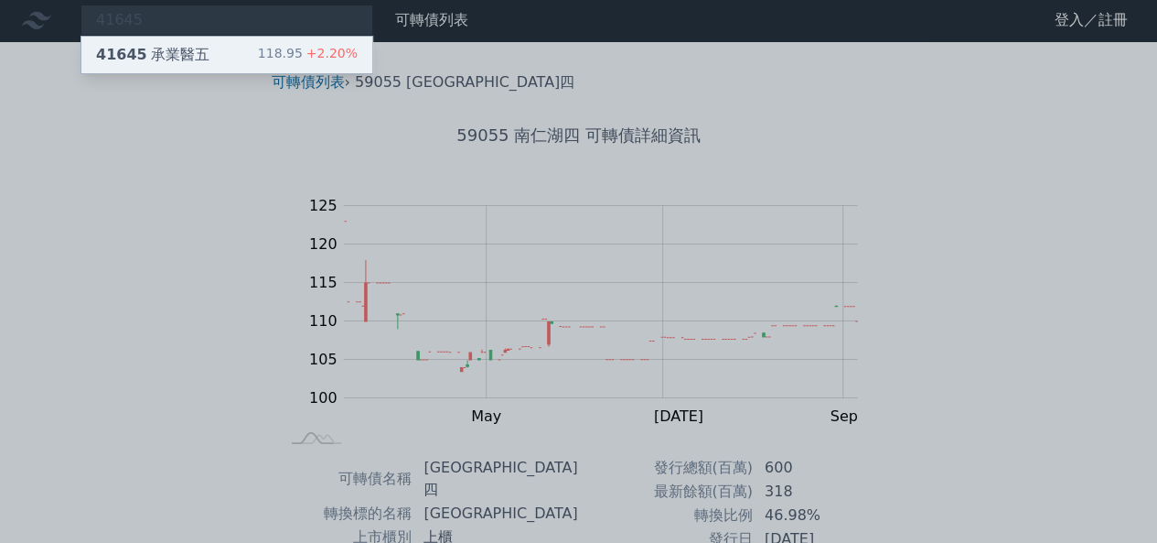
click at [256, 45] on div "41645 承業醫五 118.95 +2.20%" at bounding box center [226, 55] width 291 height 37
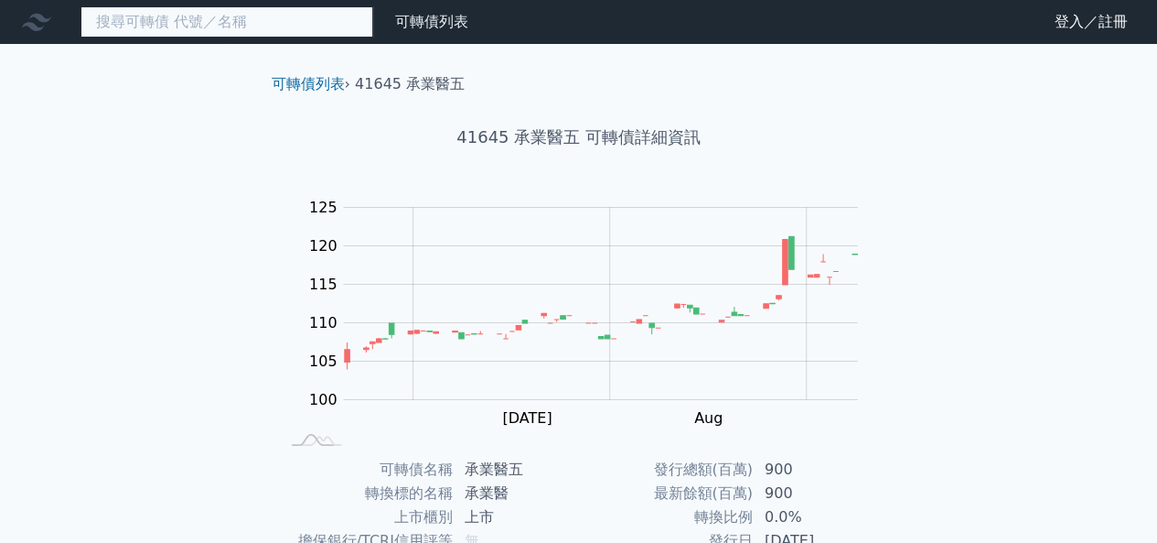
click at [313, 14] on input at bounding box center [227, 21] width 293 height 31
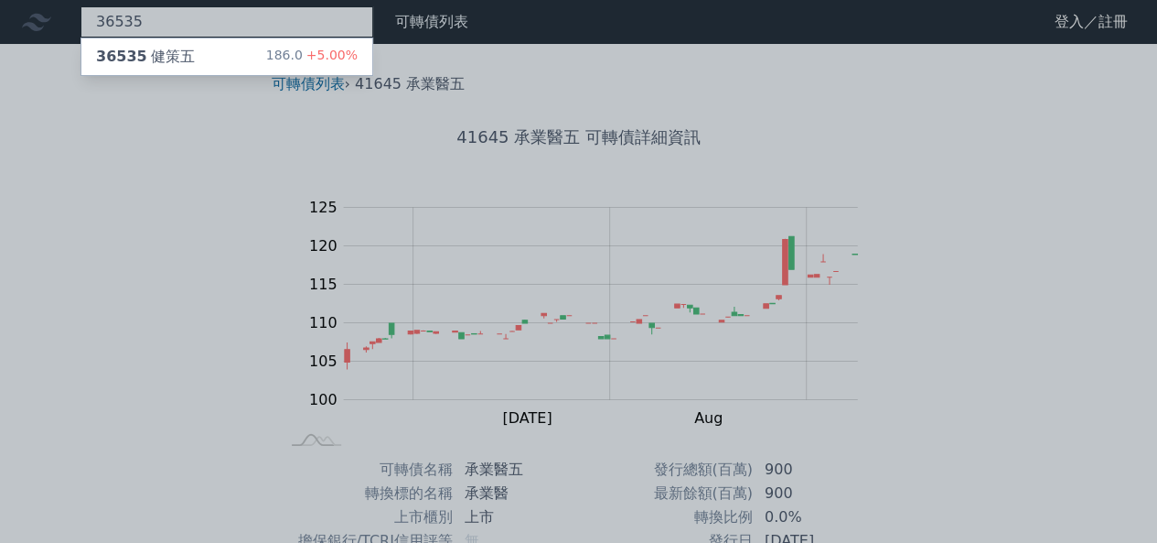
type input "36535"
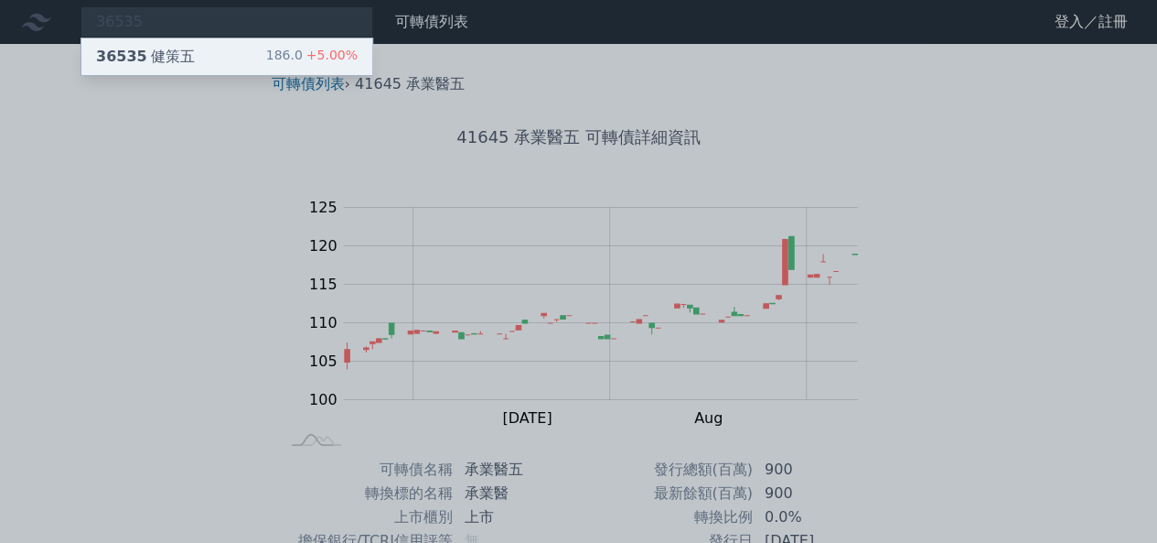
click at [296, 59] on div "186.0 +5.00%" at bounding box center [312, 57] width 92 height 22
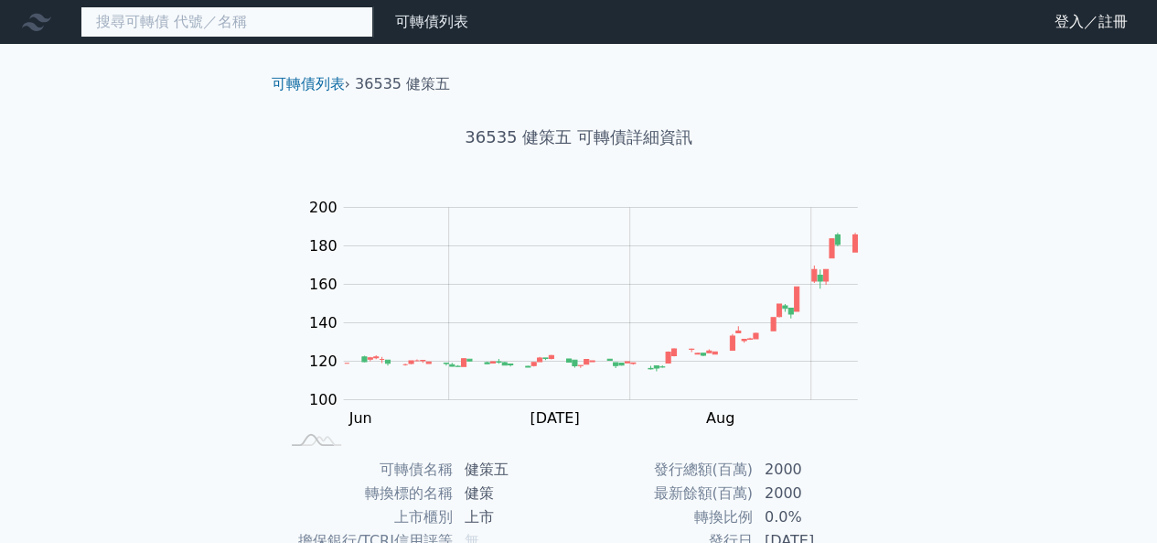
click at [289, 19] on input at bounding box center [227, 21] width 293 height 31
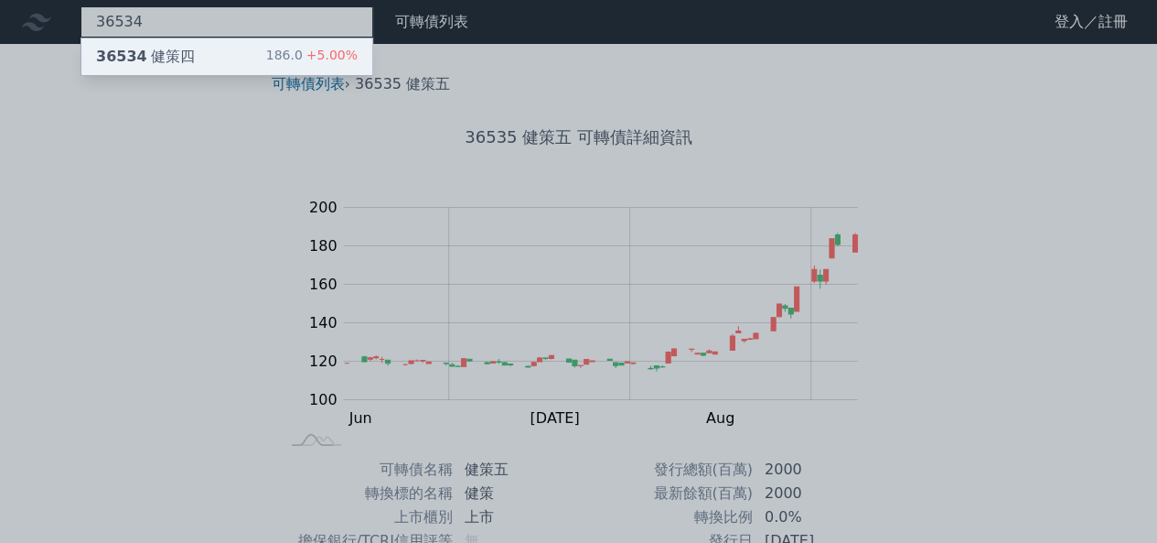
type input "36534"
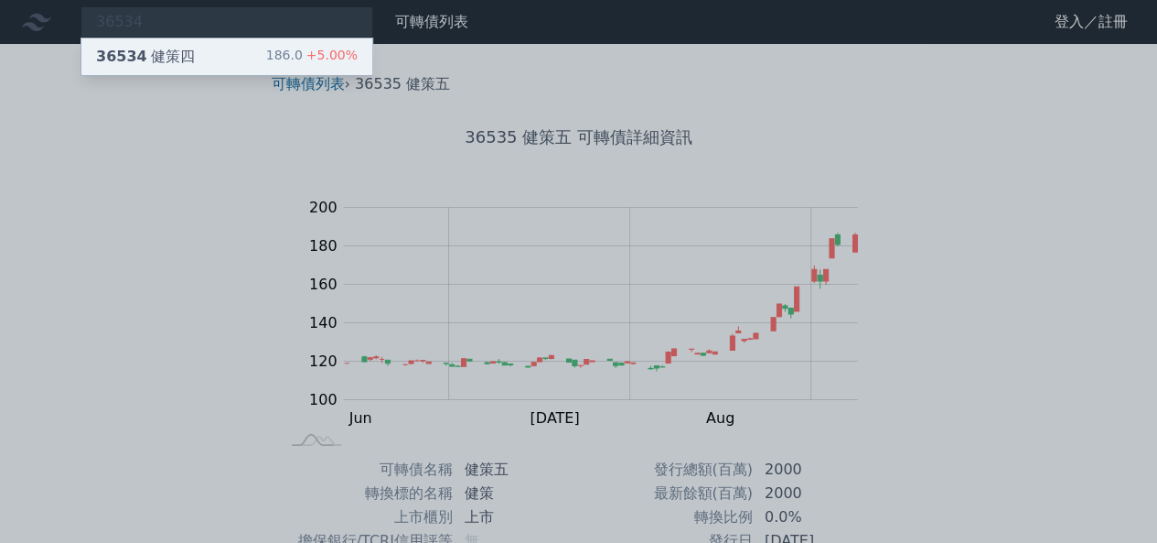
click at [282, 47] on div "186.0 +5.00%" at bounding box center [312, 57] width 92 height 22
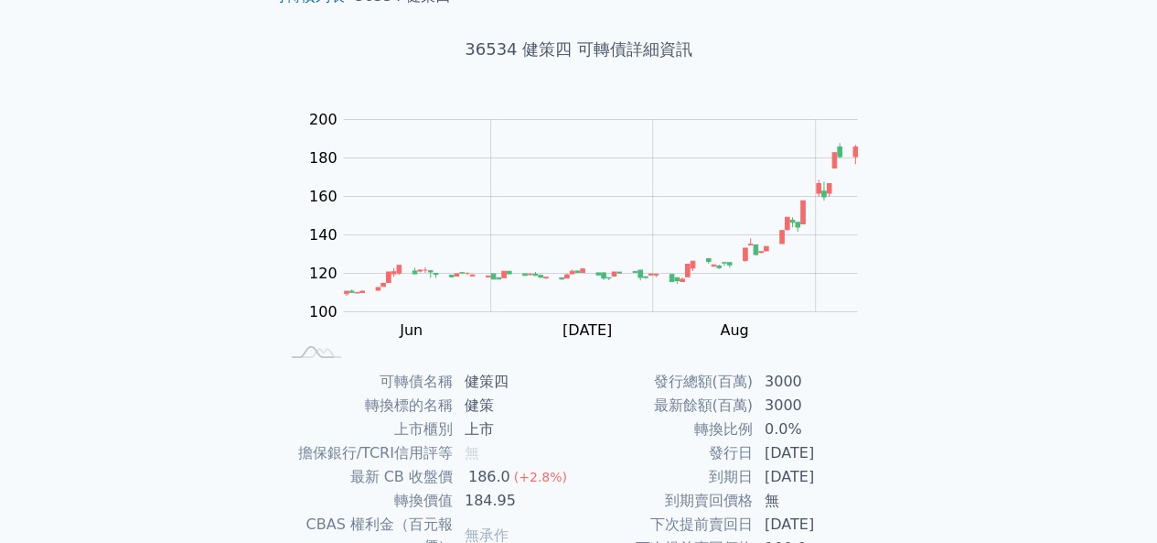
scroll to position [5, 0]
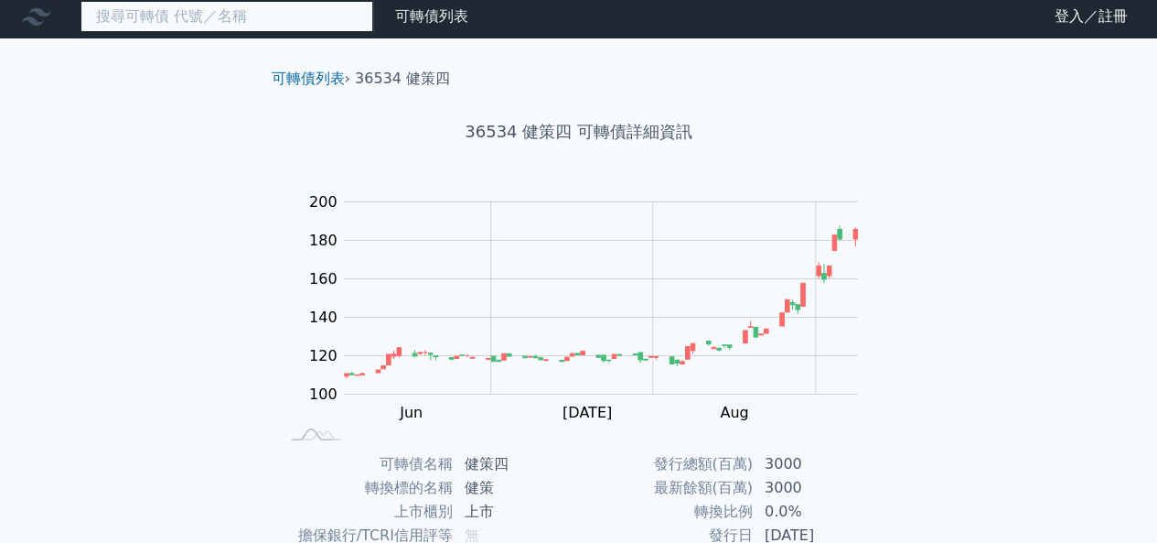
click at [313, 26] on input at bounding box center [227, 16] width 293 height 31
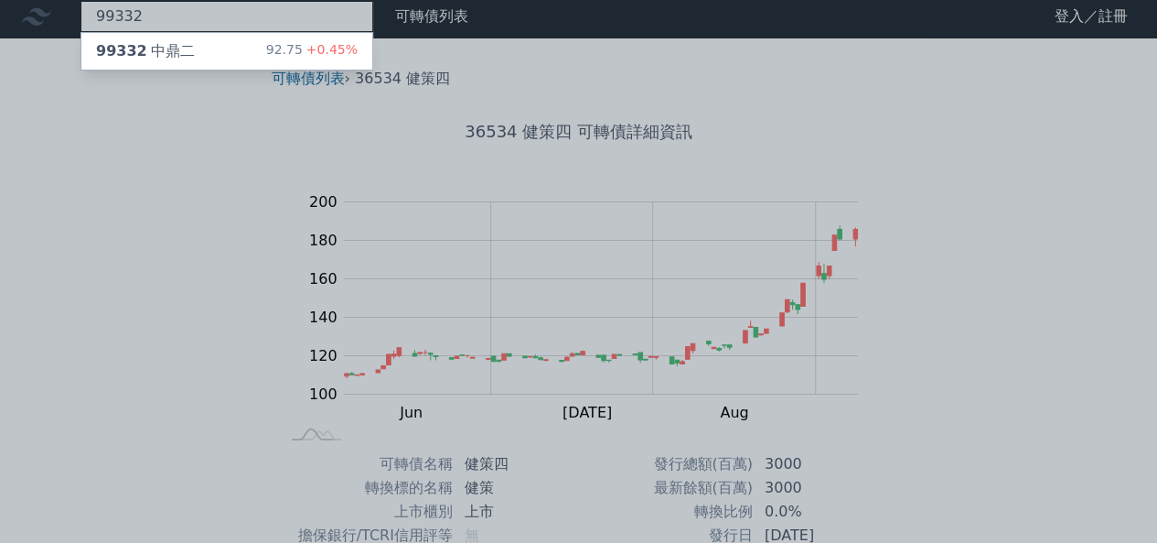
type input "99332"
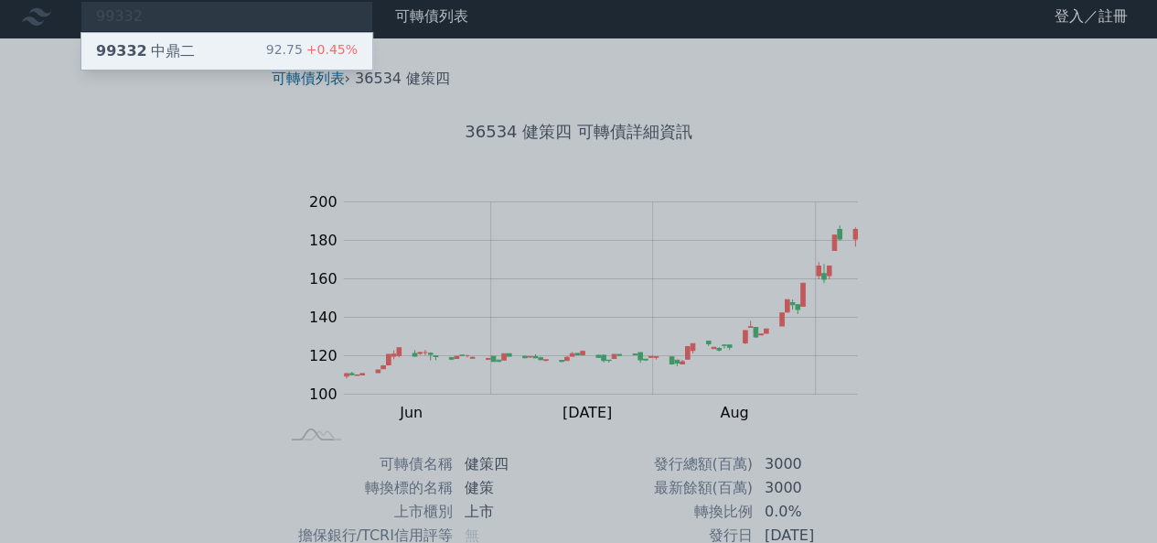
click at [313, 49] on span "+0.45%" at bounding box center [330, 49] width 55 height 15
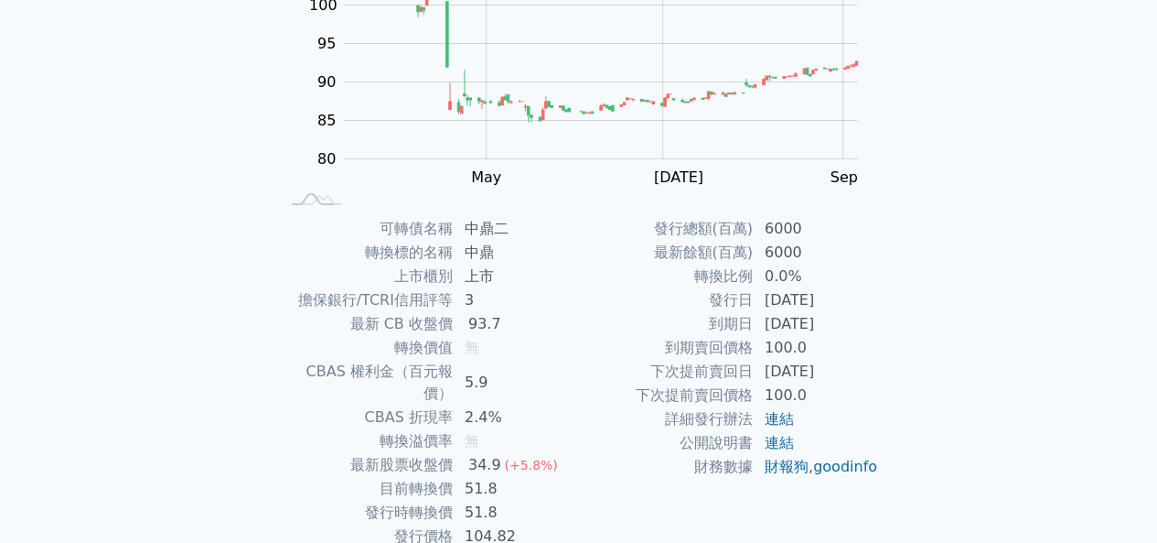
scroll to position [304, 0]
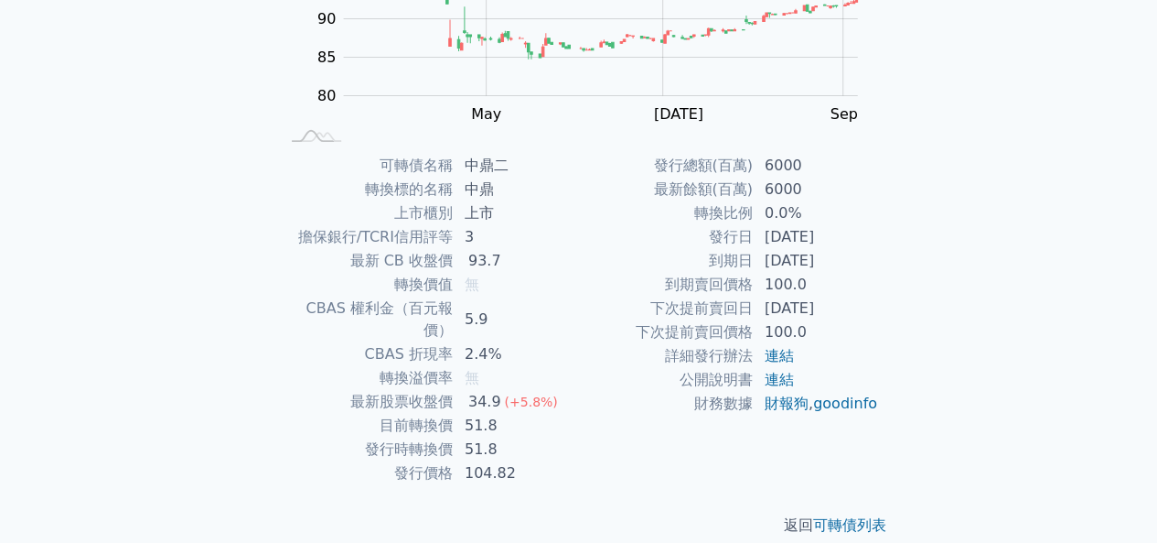
click at [1022, 306] on div "可轉債列表 財務數據 可轉債列表 財務數據 登入／註冊 登入／註冊 可轉債列表 › 99332 中鼎二 99332 中鼎二 可轉債詳細資訊 Zoom Out …" at bounding box center [578, 130] width 1157 height 869
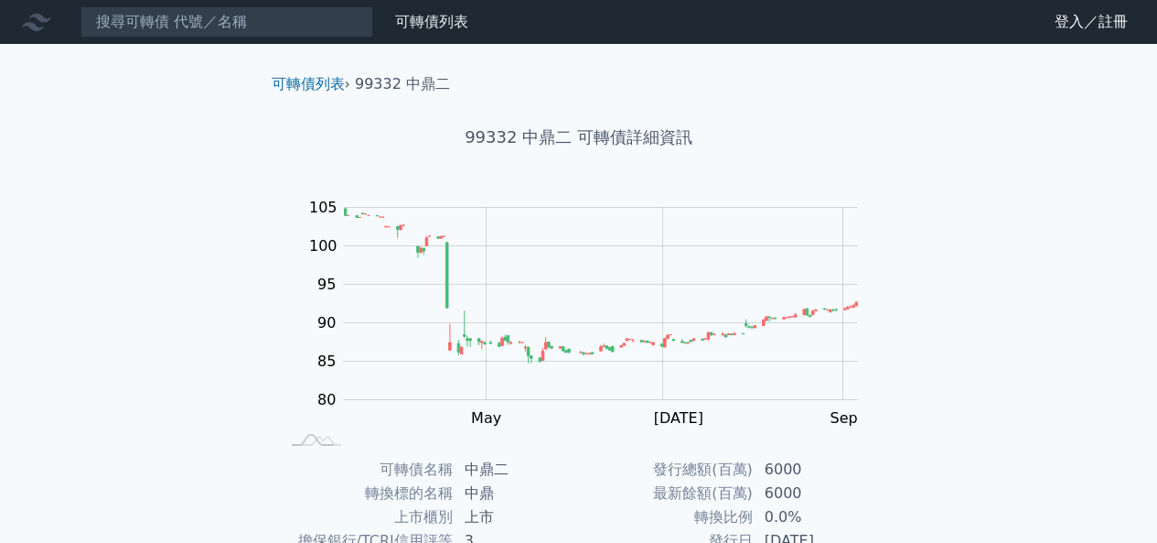
scroll to position [304, 0]
